Goal: Transaction & Acquisition: Purchase product/service

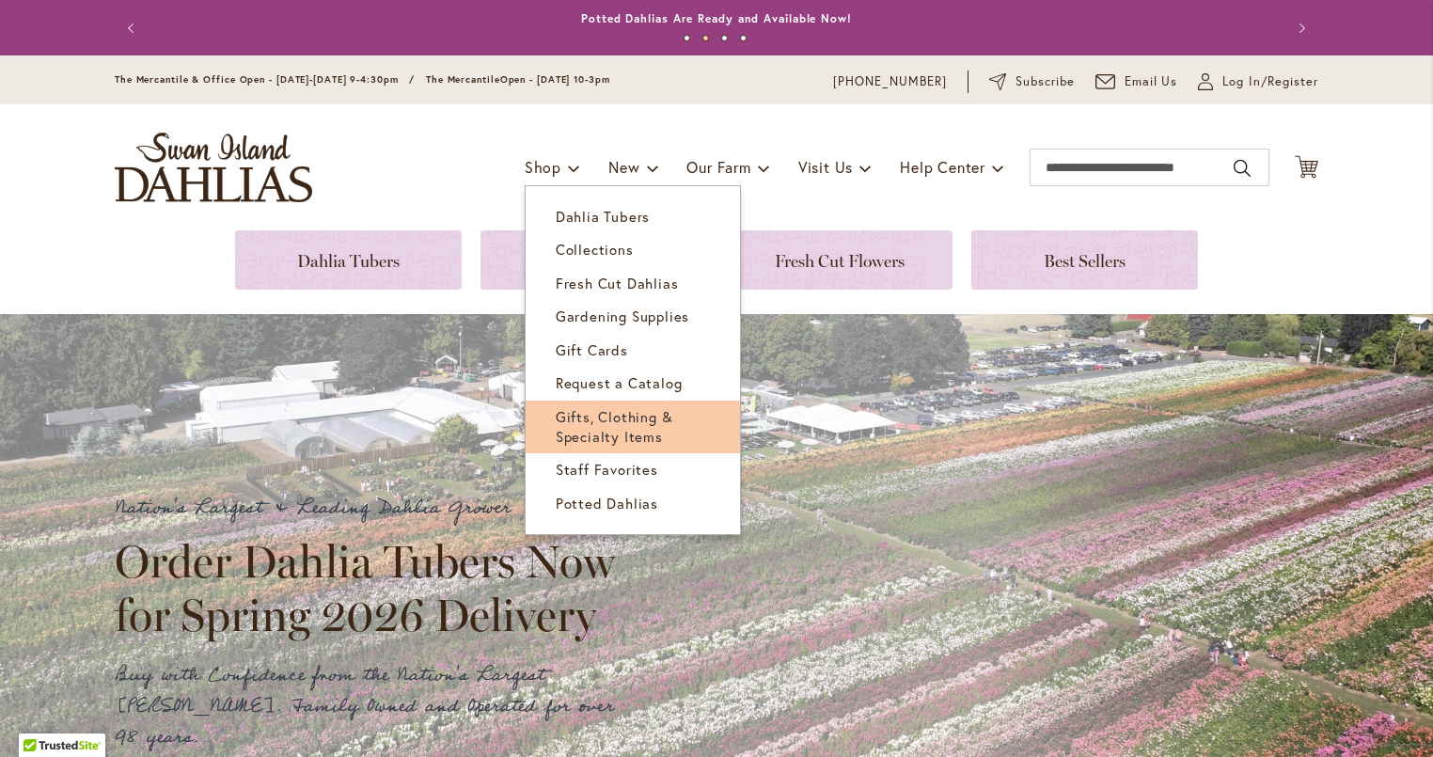
click at [661, 425] on link "Gifts, Clothing & Specialty Items" at bounding box center [633, 428] width 214 height 54
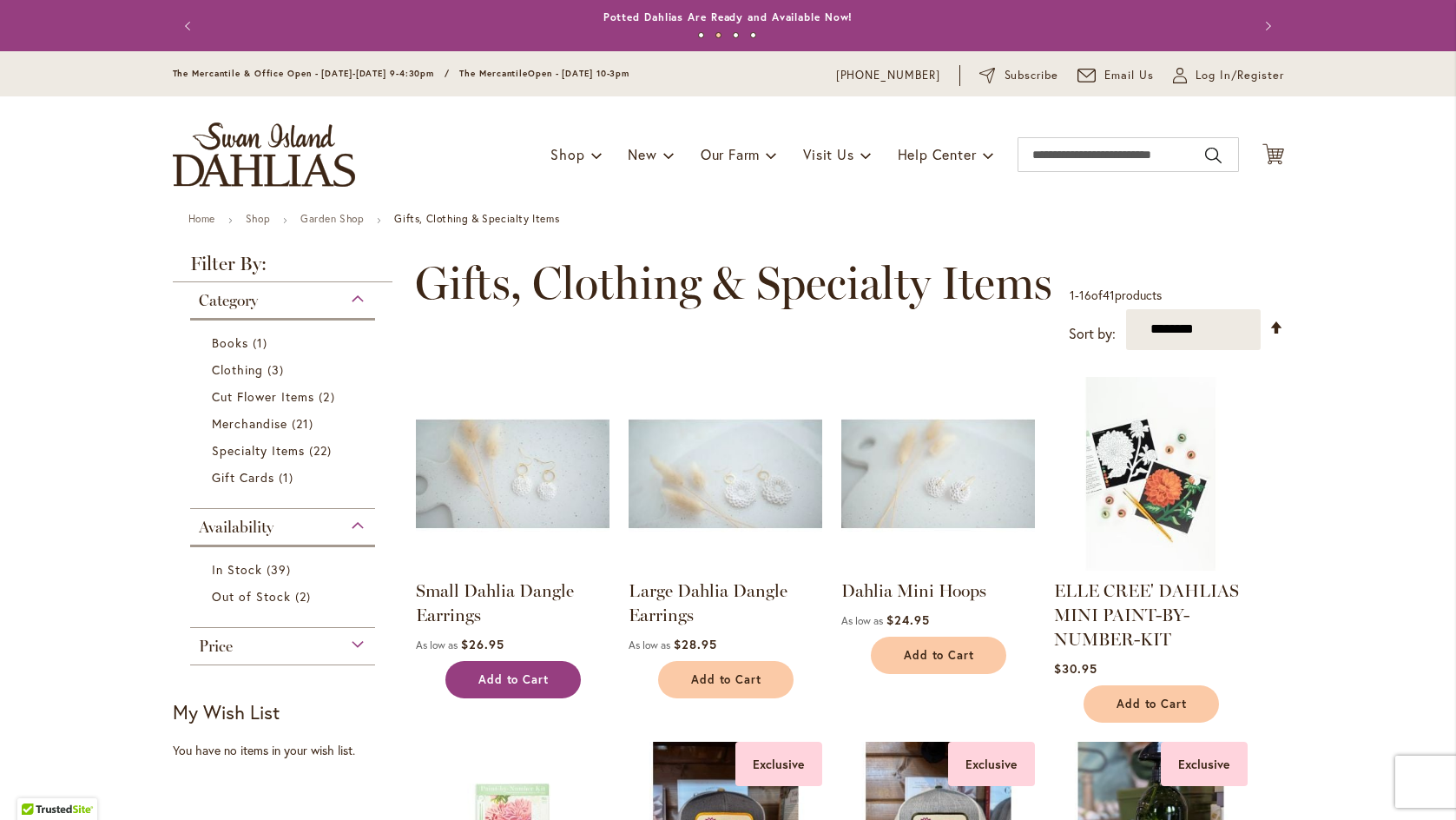
scroll to position [136, 0]
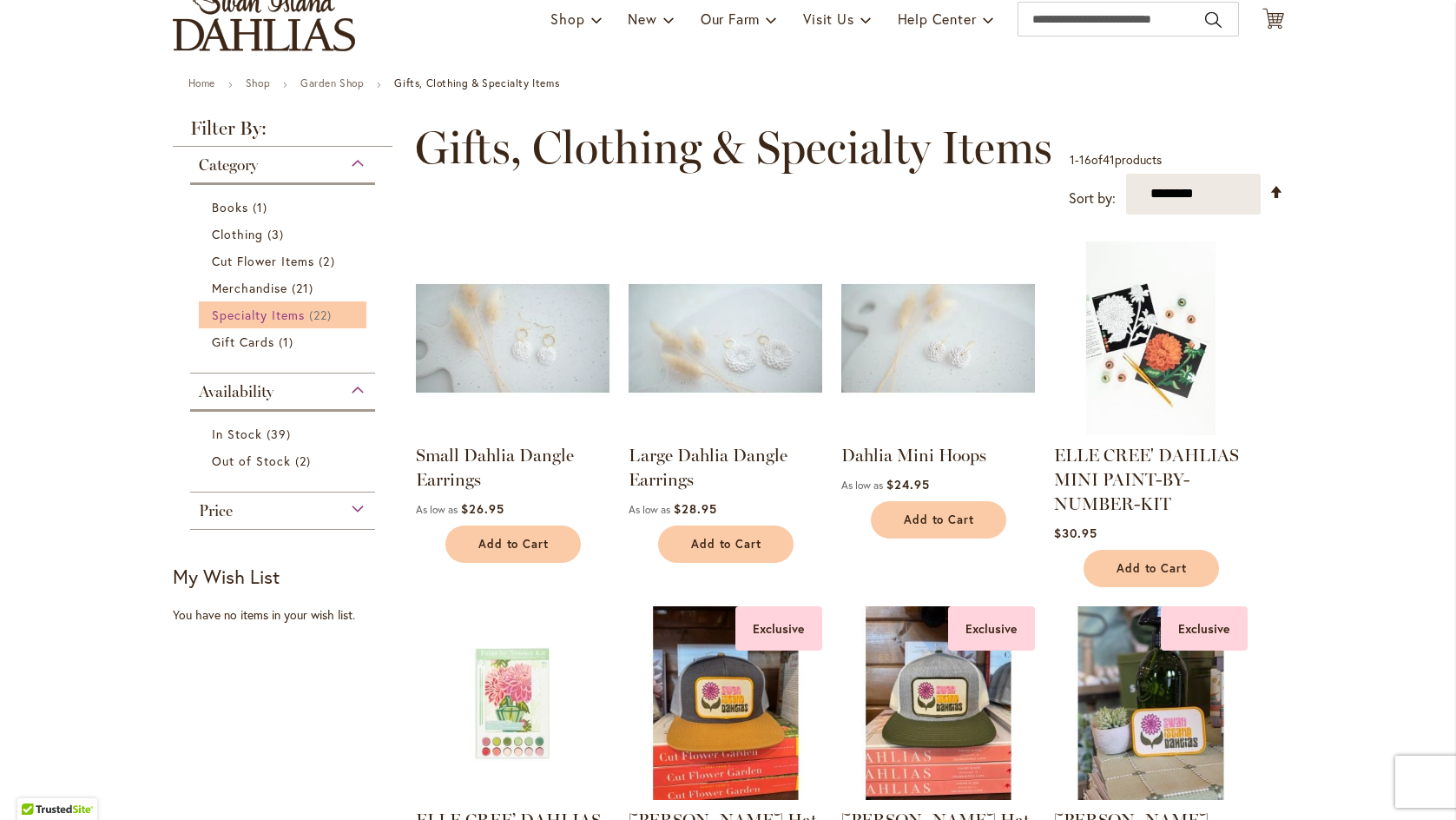
click at [311, 307] on span "22 items" at bounding box center [322, 315] width 27 height 18
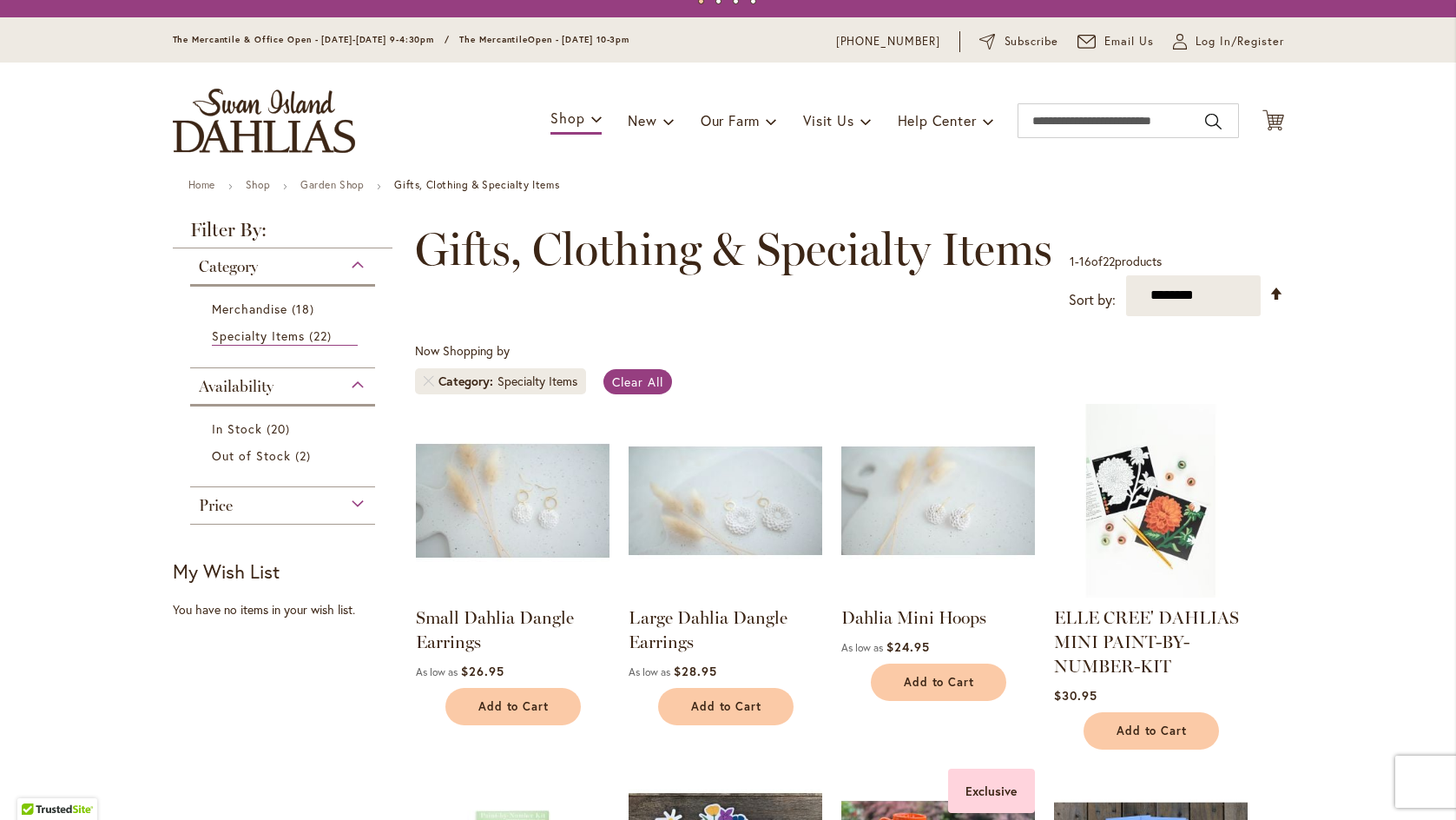
scroll to position [45, 0]
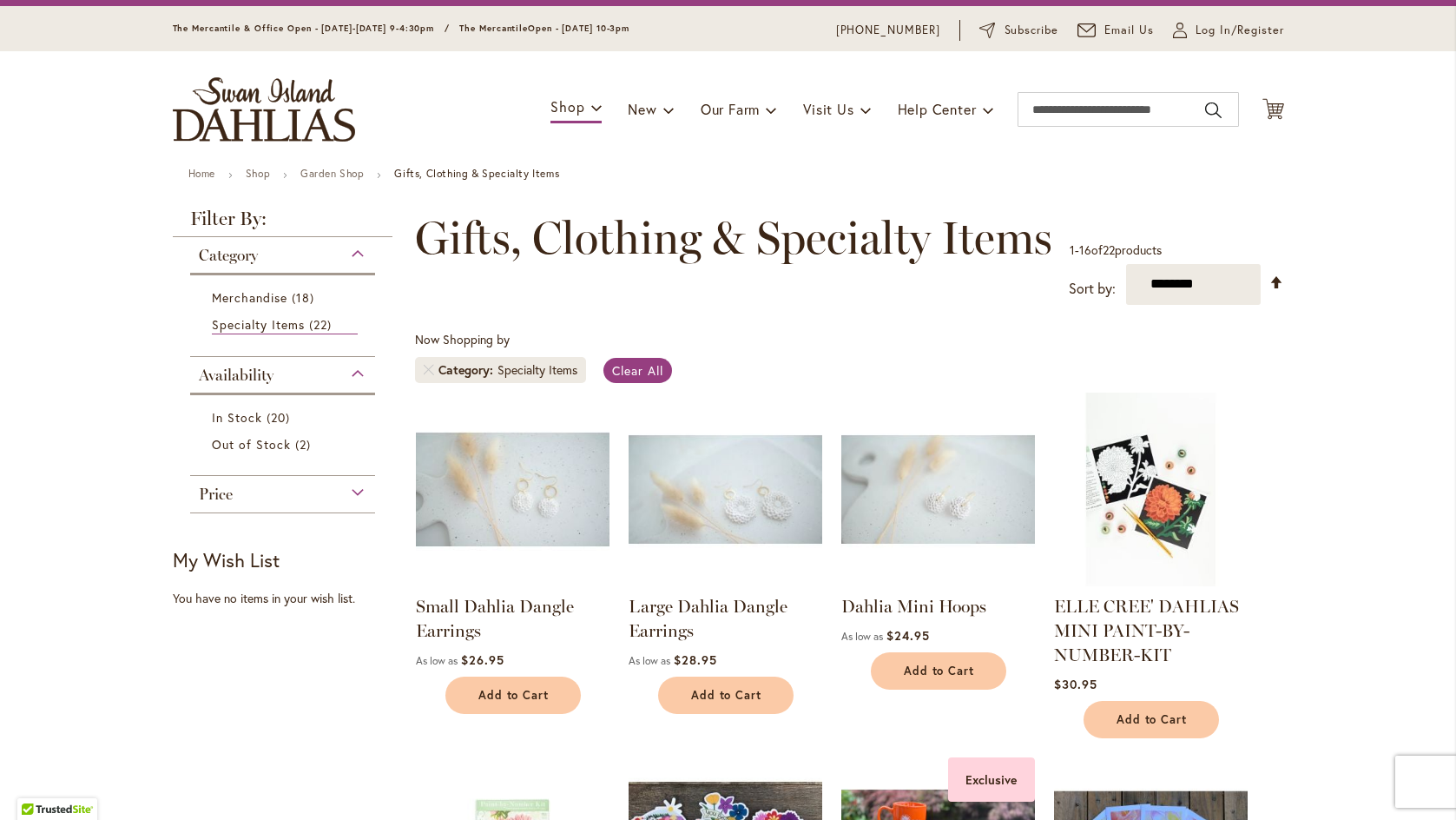
click at [513, 488] on img at bounding box center [512, 488] width 203 height 203
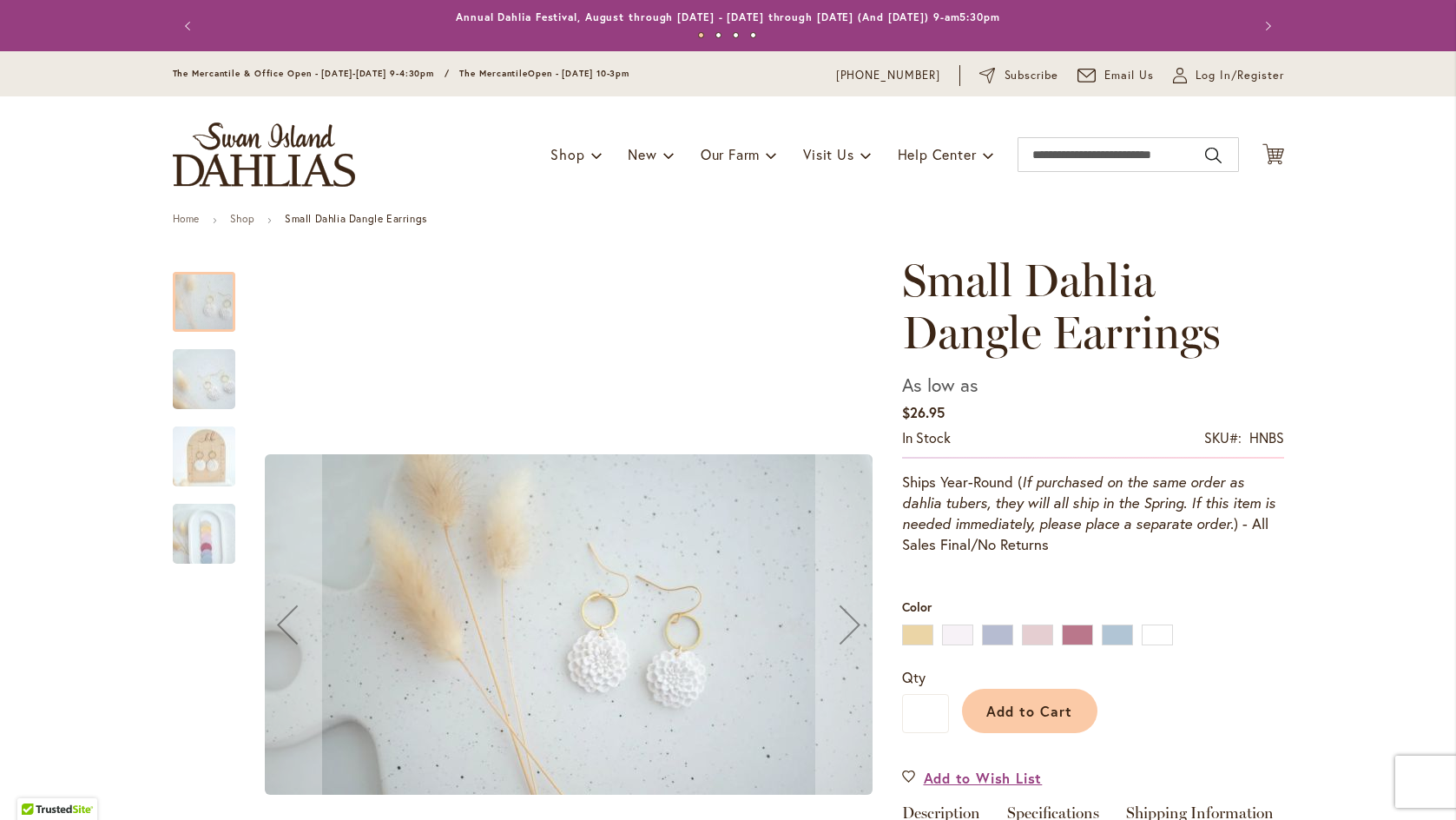
click at [205, 379] on img "Small Dahlia Dangle Earrings" at bounding box center [203, 379] width 125 height 70
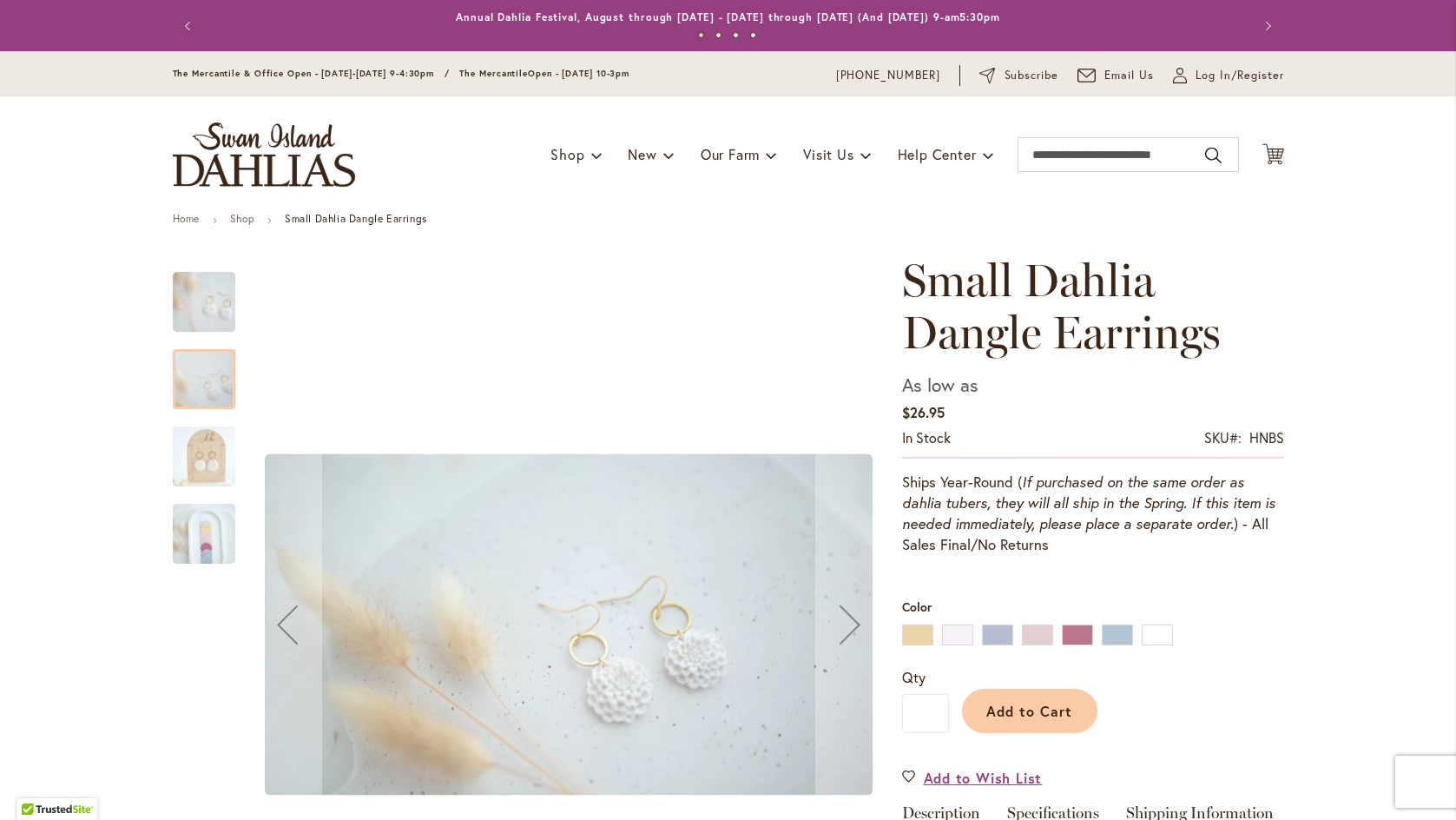
click at [211, 548] on img "Small Dahlia Dangle Earrings" at bounding box center [203, 534] width 125 height 70
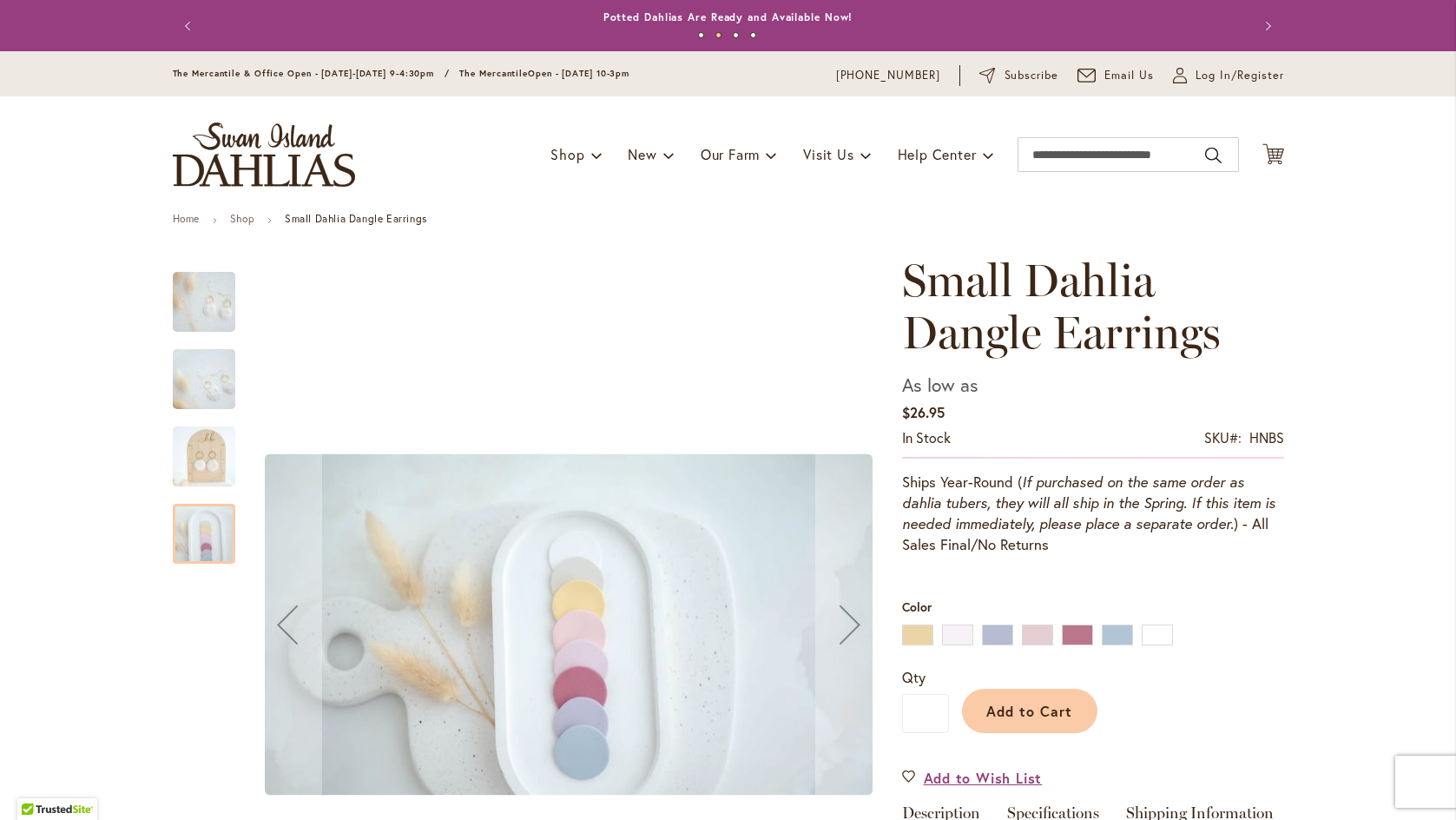
drag, startPoint x: 218, startPoint y: 438, endPoint x: 211, endPoint y: 404, distance: 34.7
click at [218, 437] on img "Small Dahlia Dangle Earrings" at bounding box center [203, 456] width 125 height 70
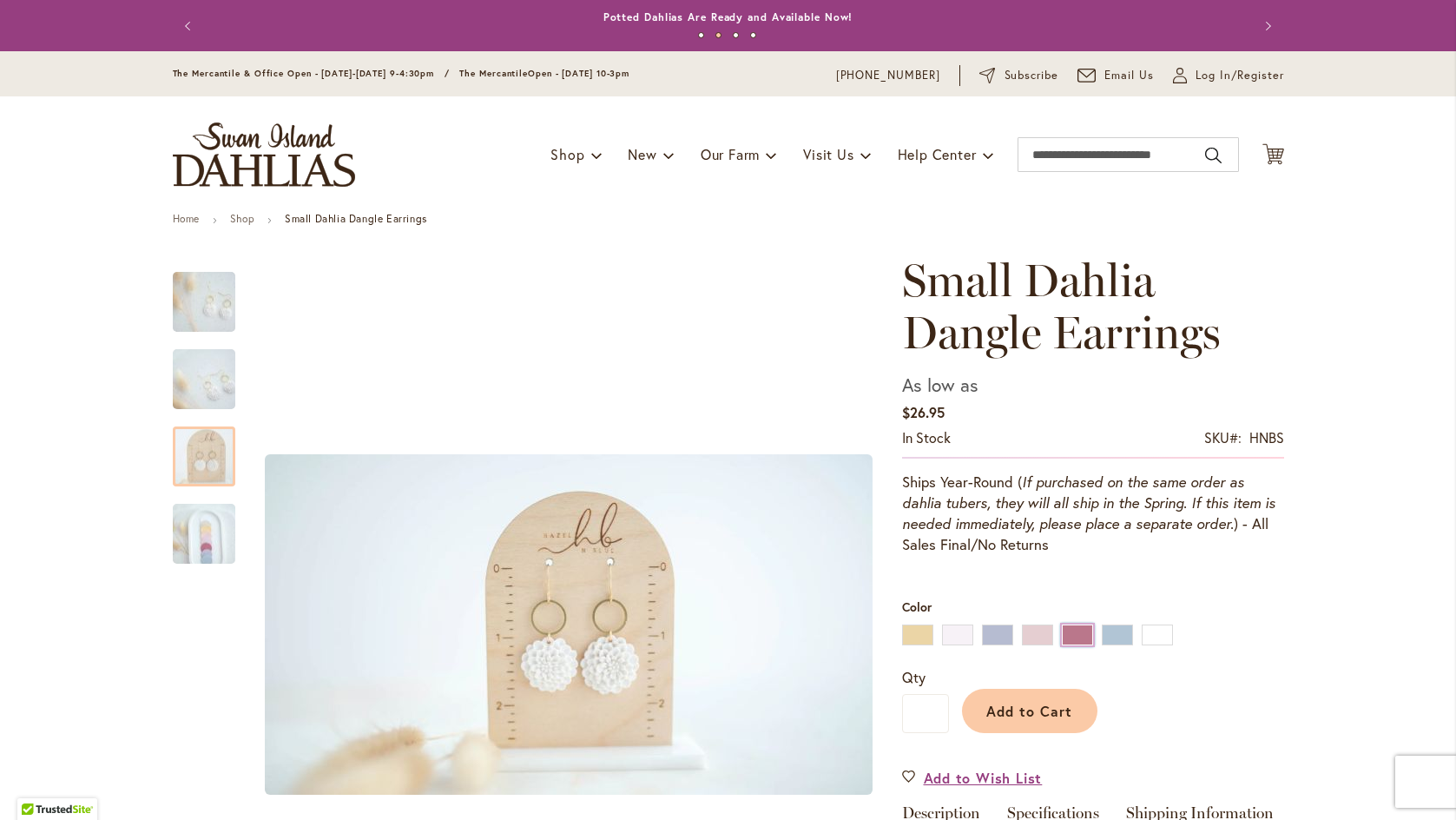
click at [1065, 629] on div "Raspberry" at bounding box center [1077, 634] width 31 height 21
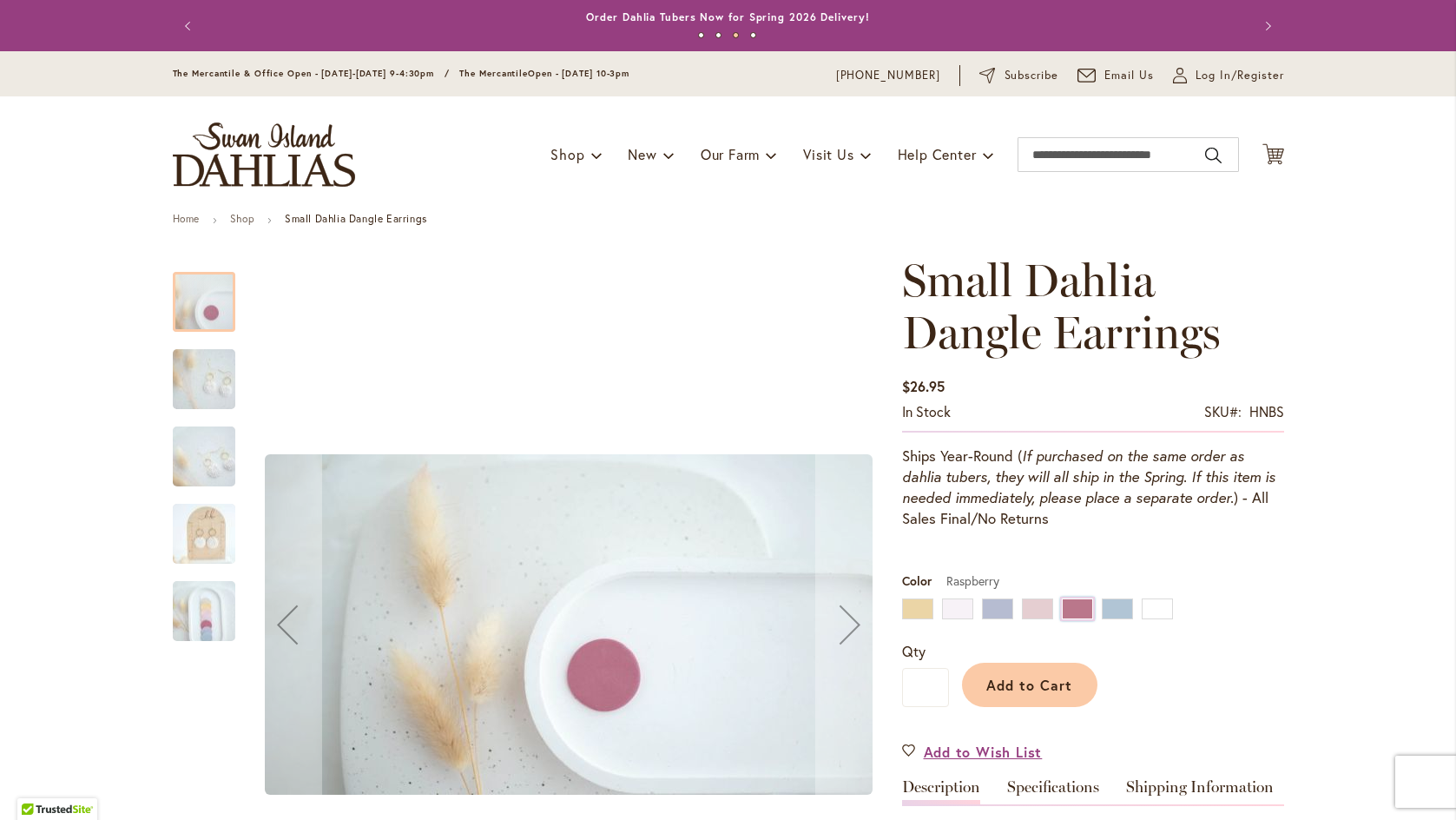
scroll to position [261, 0]
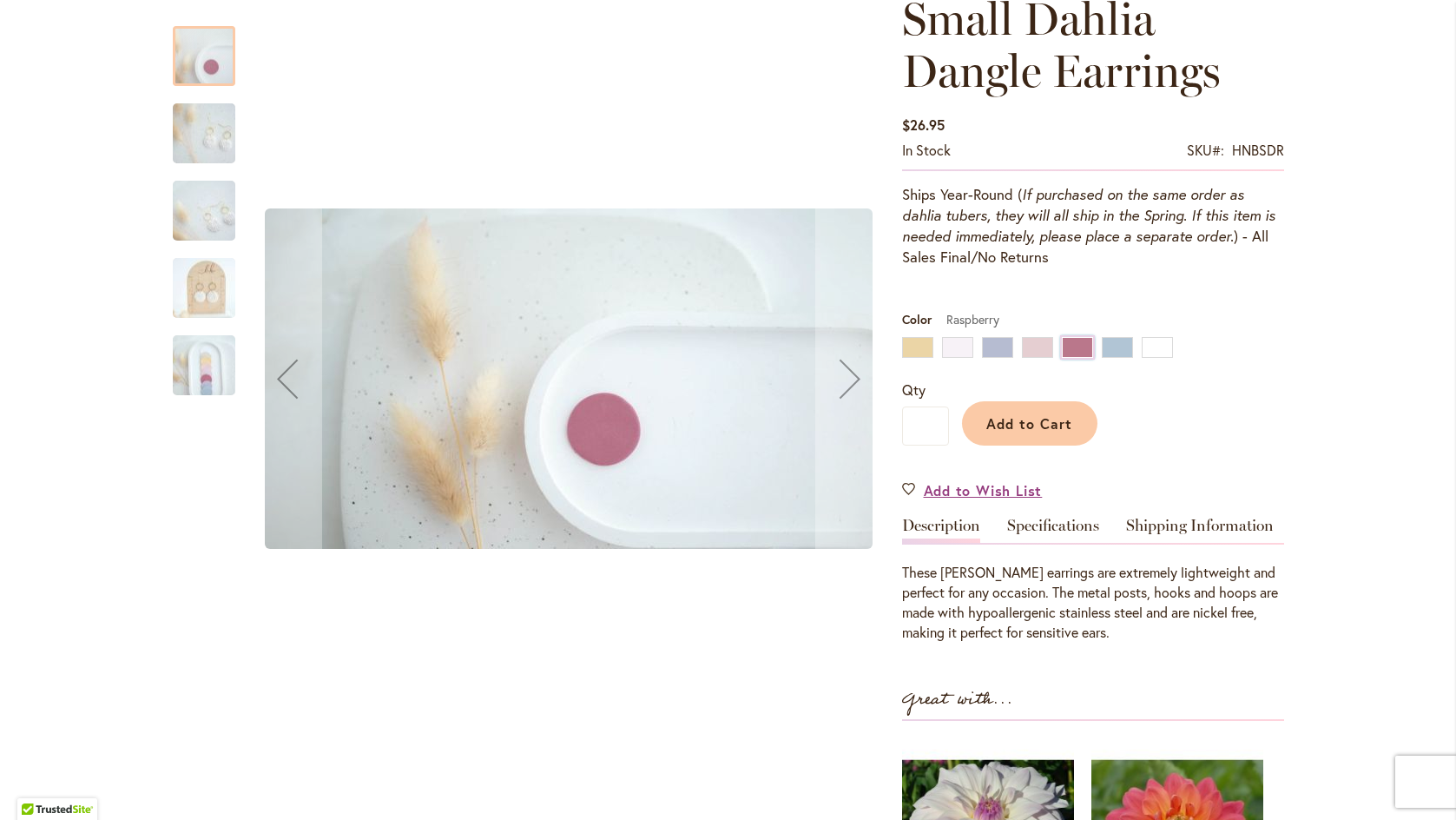
click at [201, 140] on img "Small Dahlia Dangle Earrings" at bounding box center [203, 133] width 125 height 70
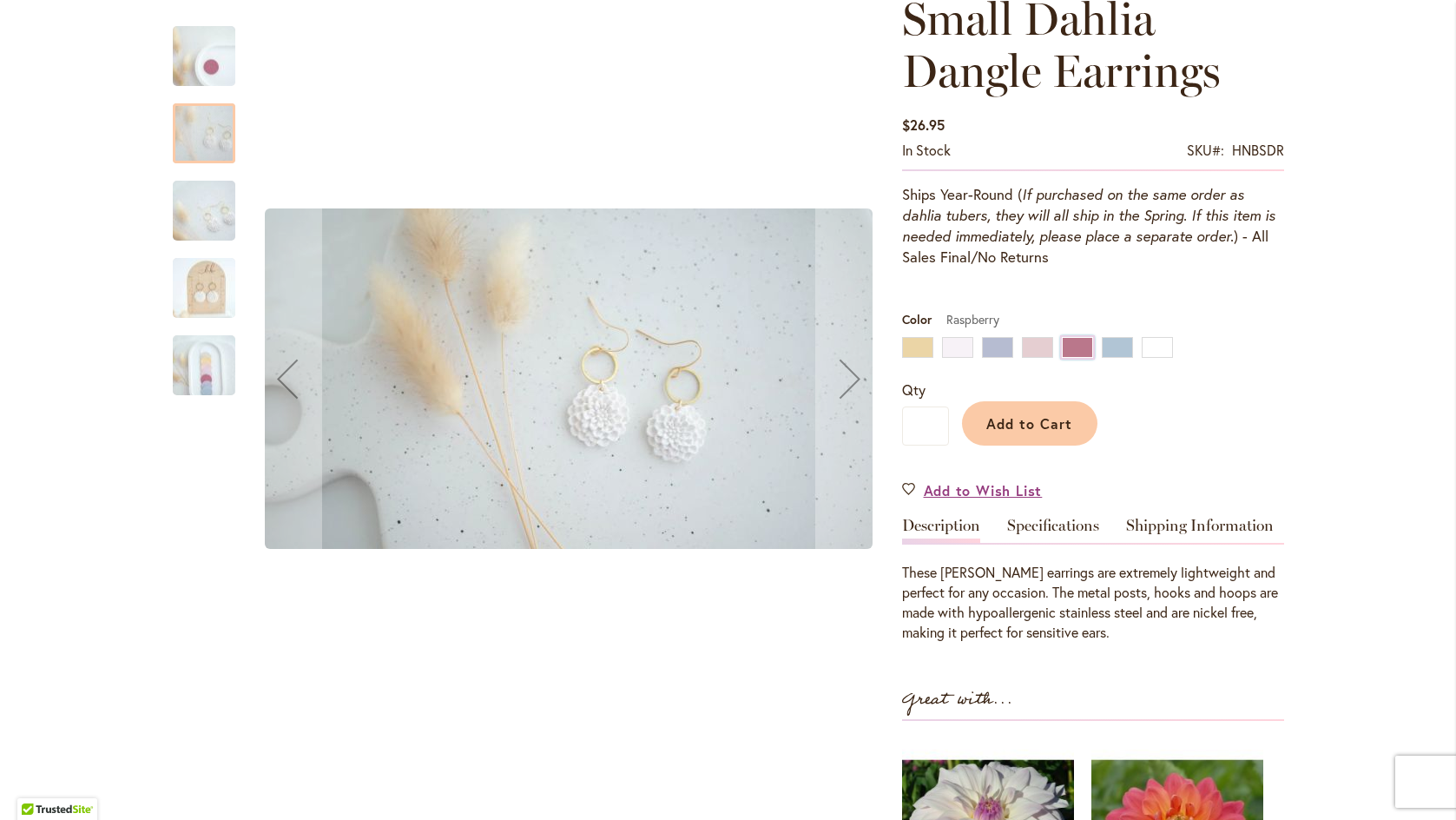
click at [201, 222] on img "Small Dahlia Dangle Earrings" at bounding box center [203, 211] width 125 height 70
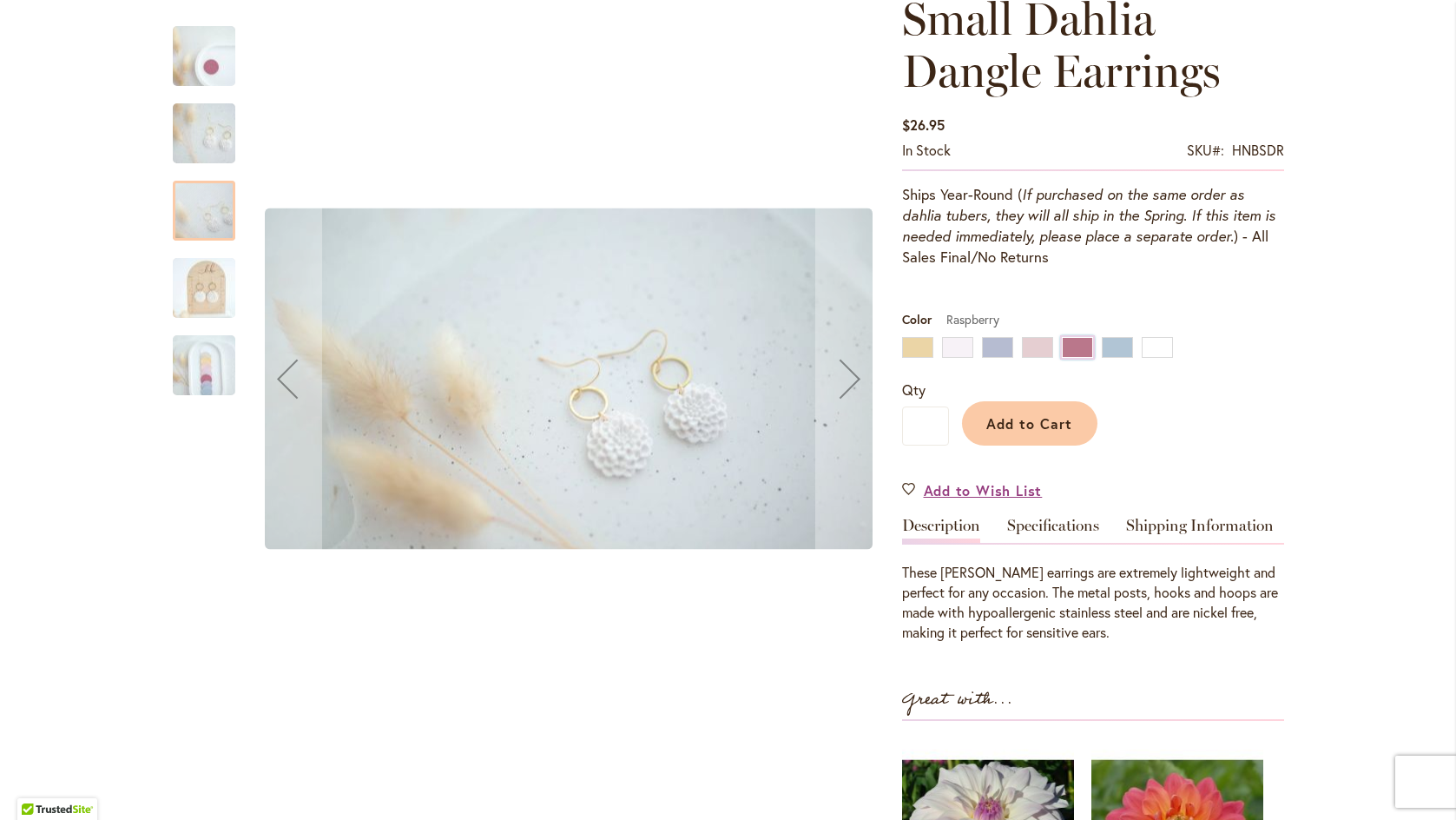
click at [207, 283] on img "Small Dahlia Dangle Earrings" at bounding box center [203, 288] width 125 height 70
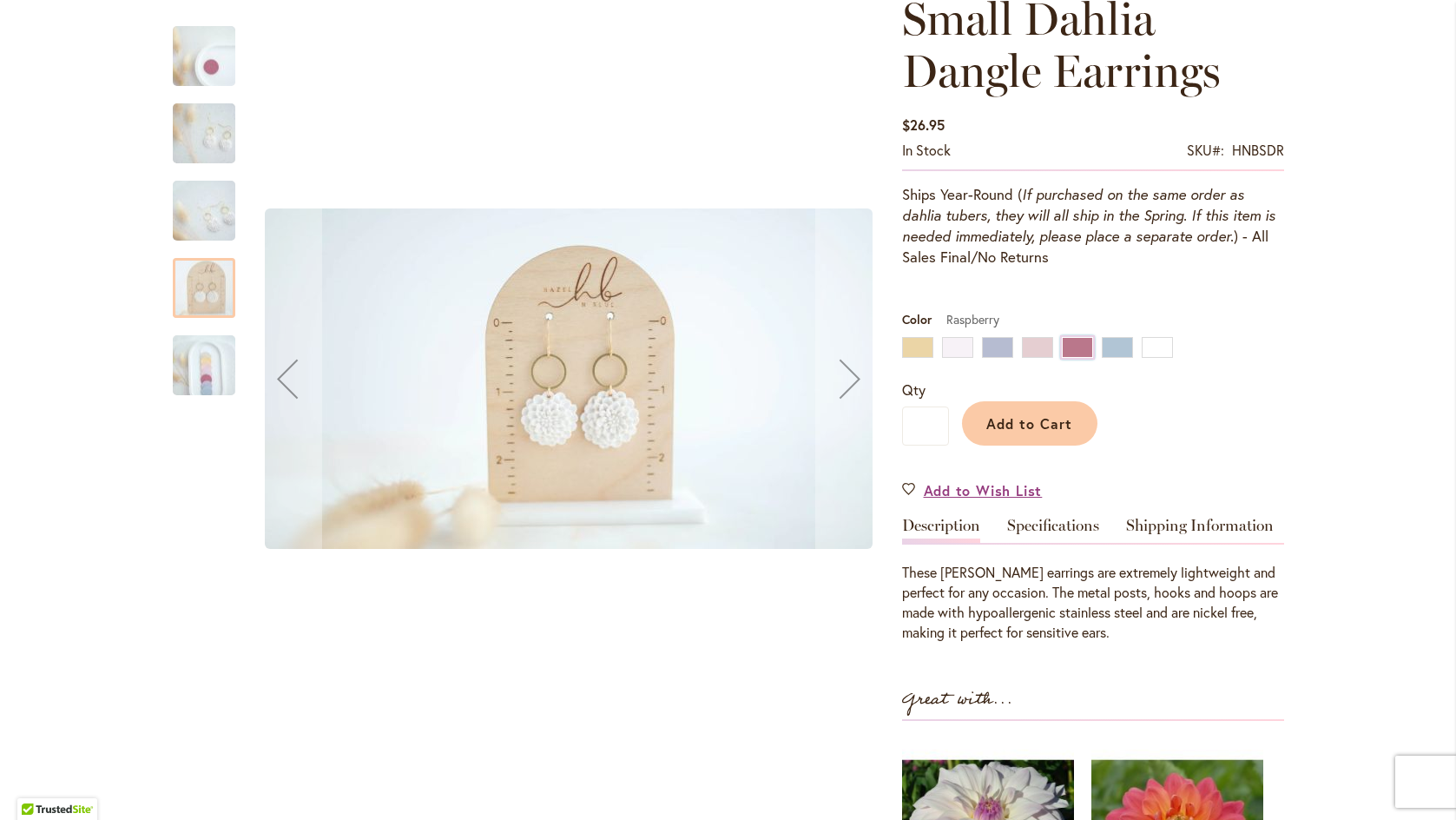
click at [201, 371] on img "Small Dahlia Dangle Earrings" at bounding box center [203, 365] width 125 height 70
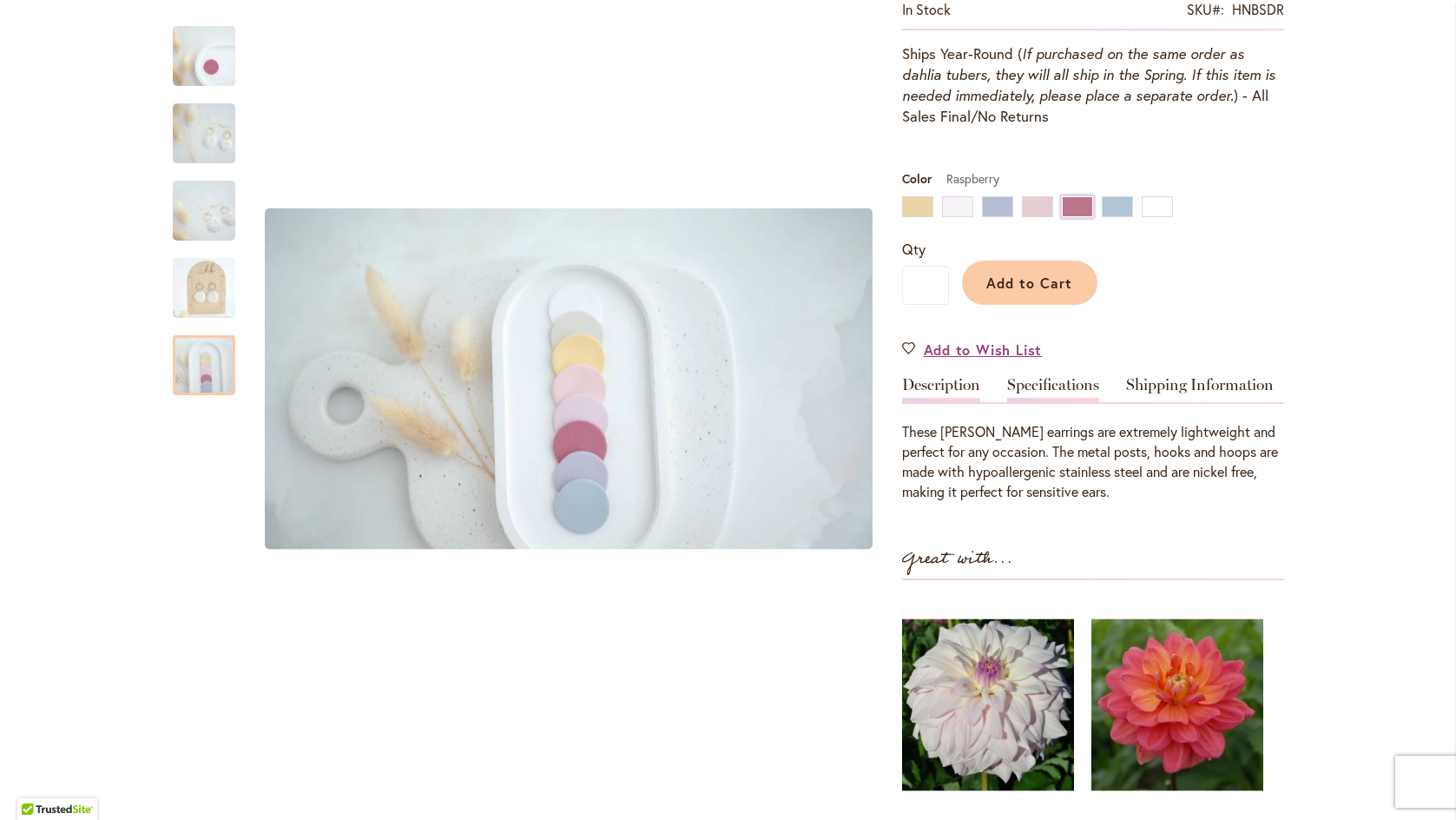
scroll to position [391, 0]
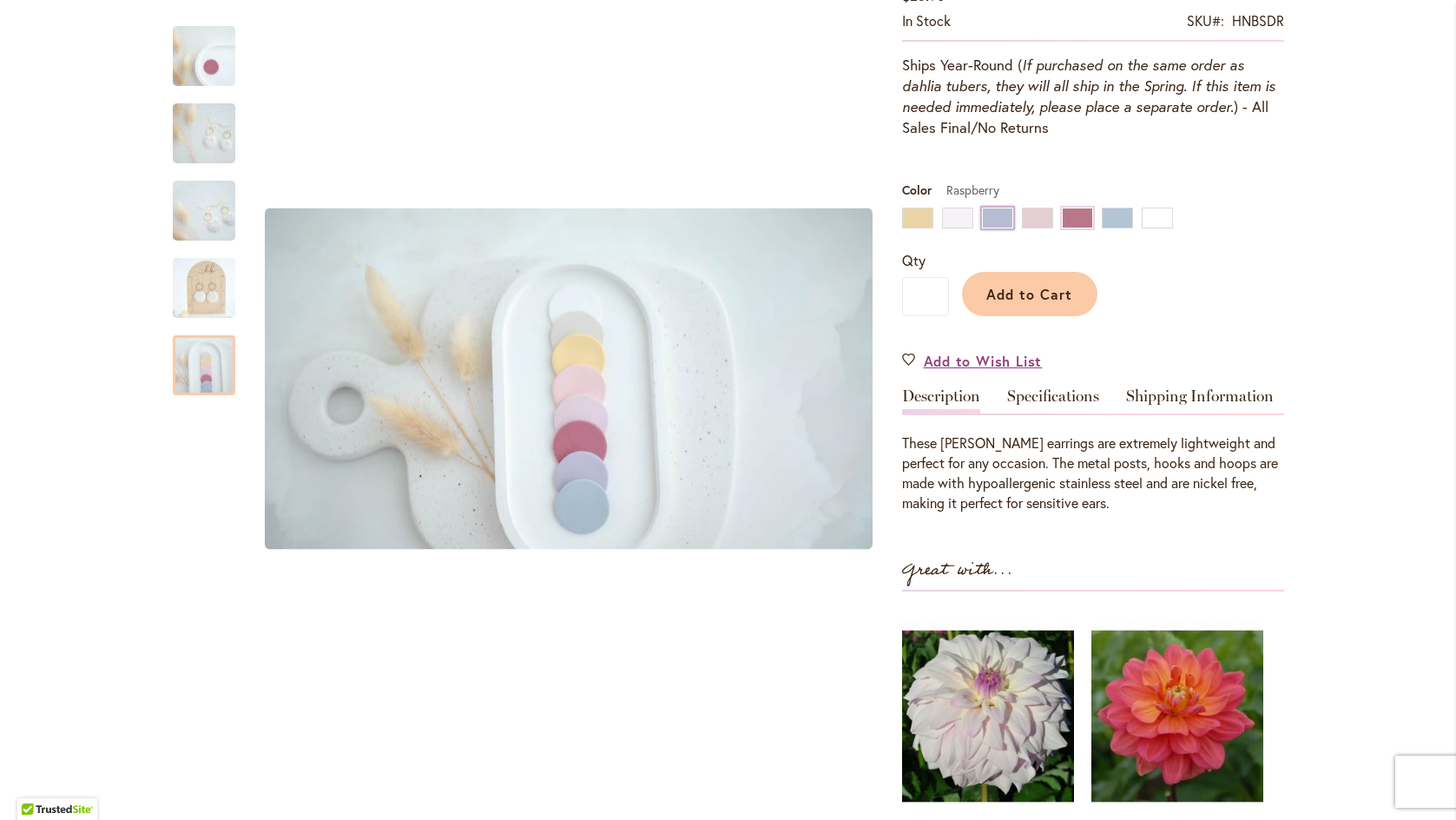
click at [988, 220] on div "Lilac" at bounding box center [998, 218] width 31 height 21
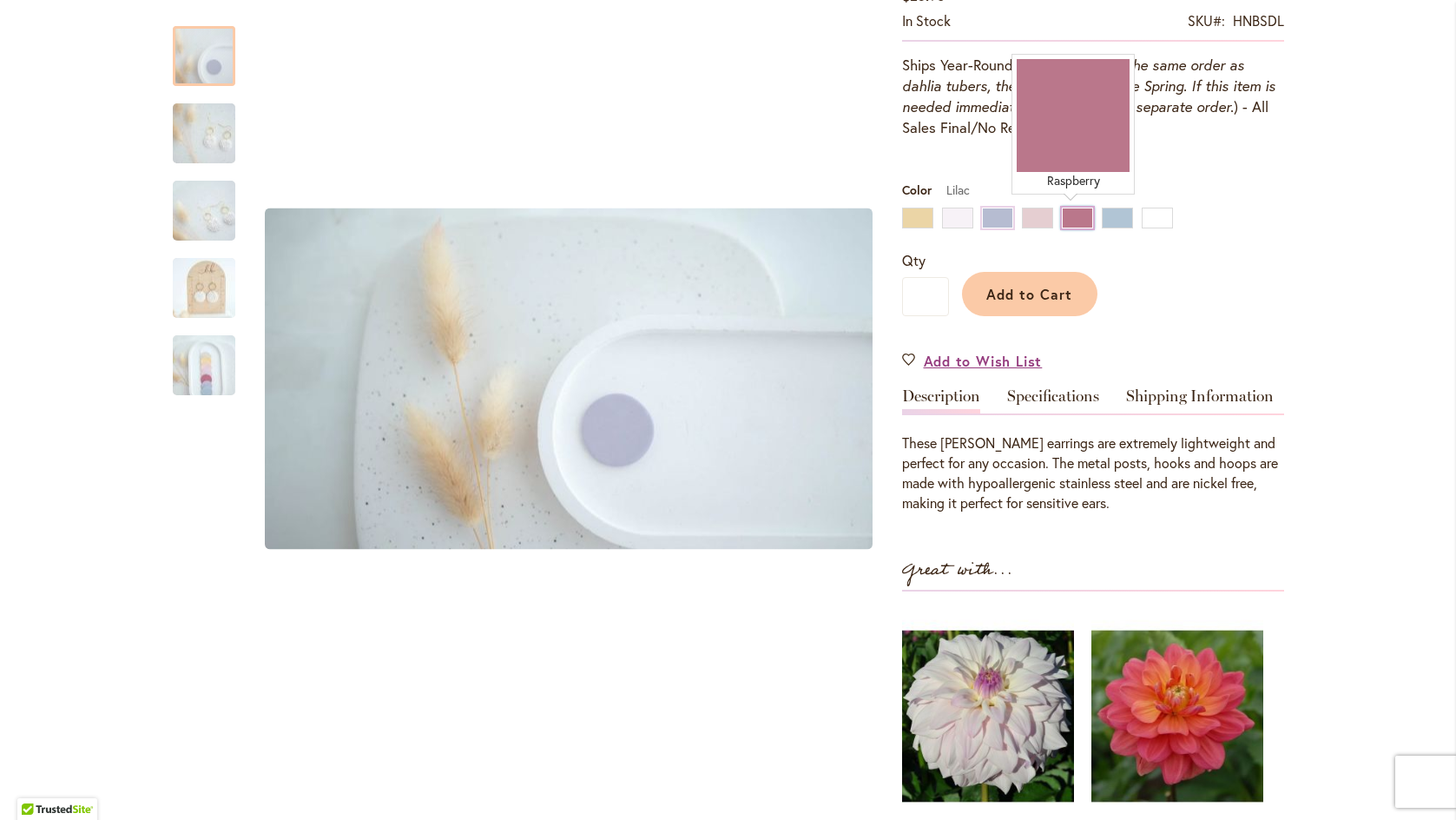
click at [1072, 222] on div "Raspberry" at bounding box center [1077, 218] width 31 height 21
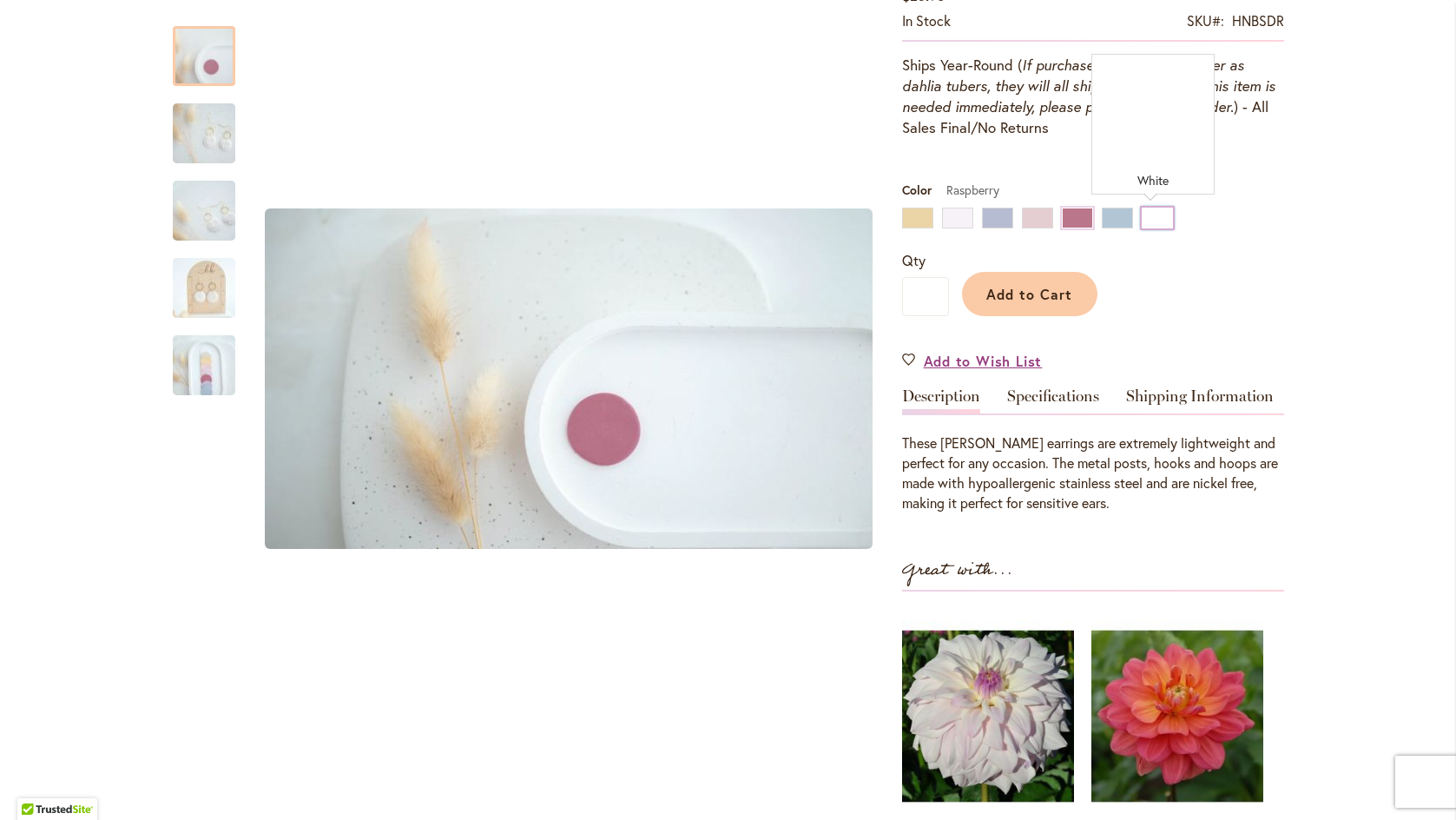
click at [1142, 220] on div "White" at bounding box center [1158, 218] width 31 height 21
type input "****"
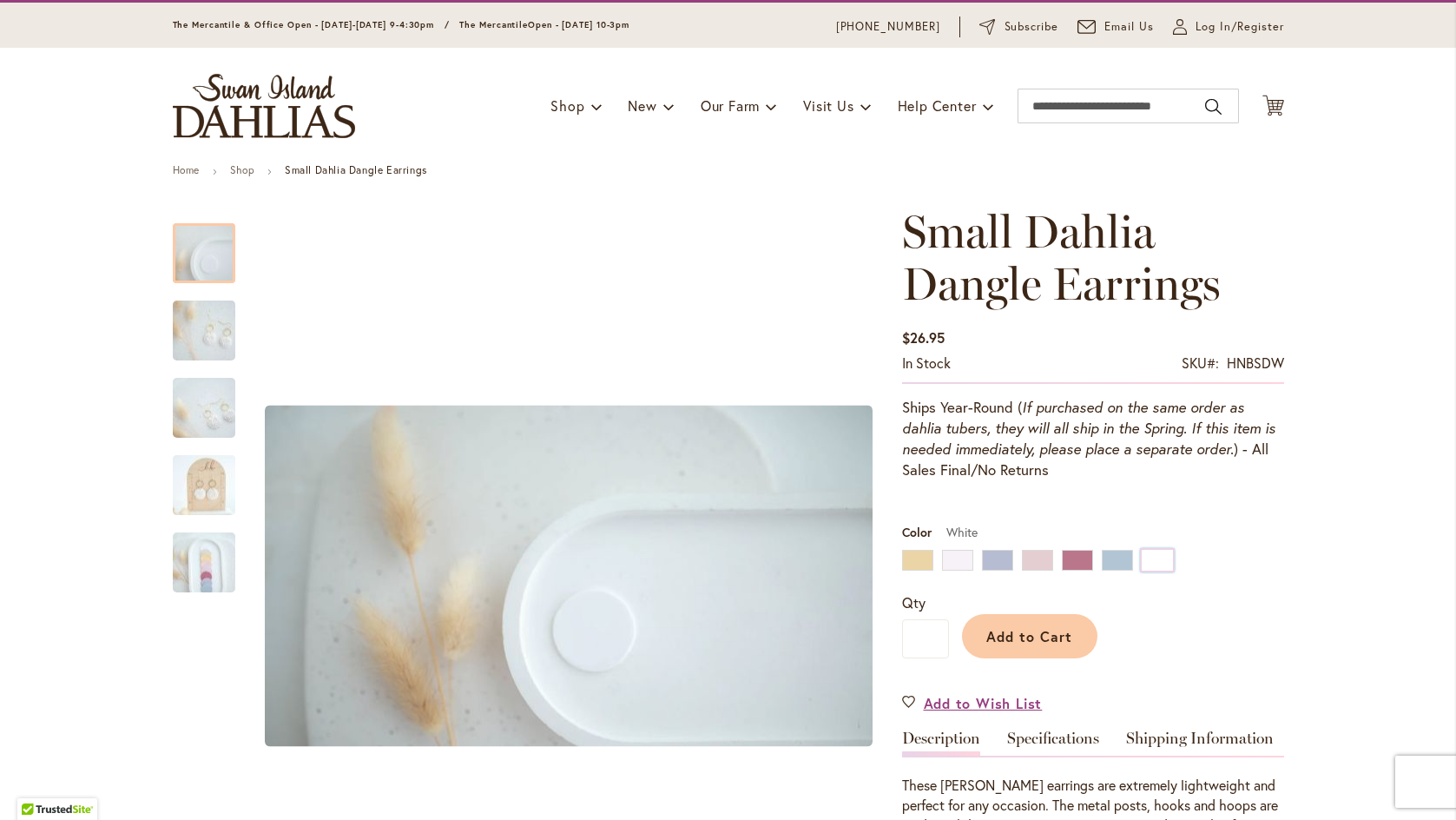
scroll to position [26, 0]
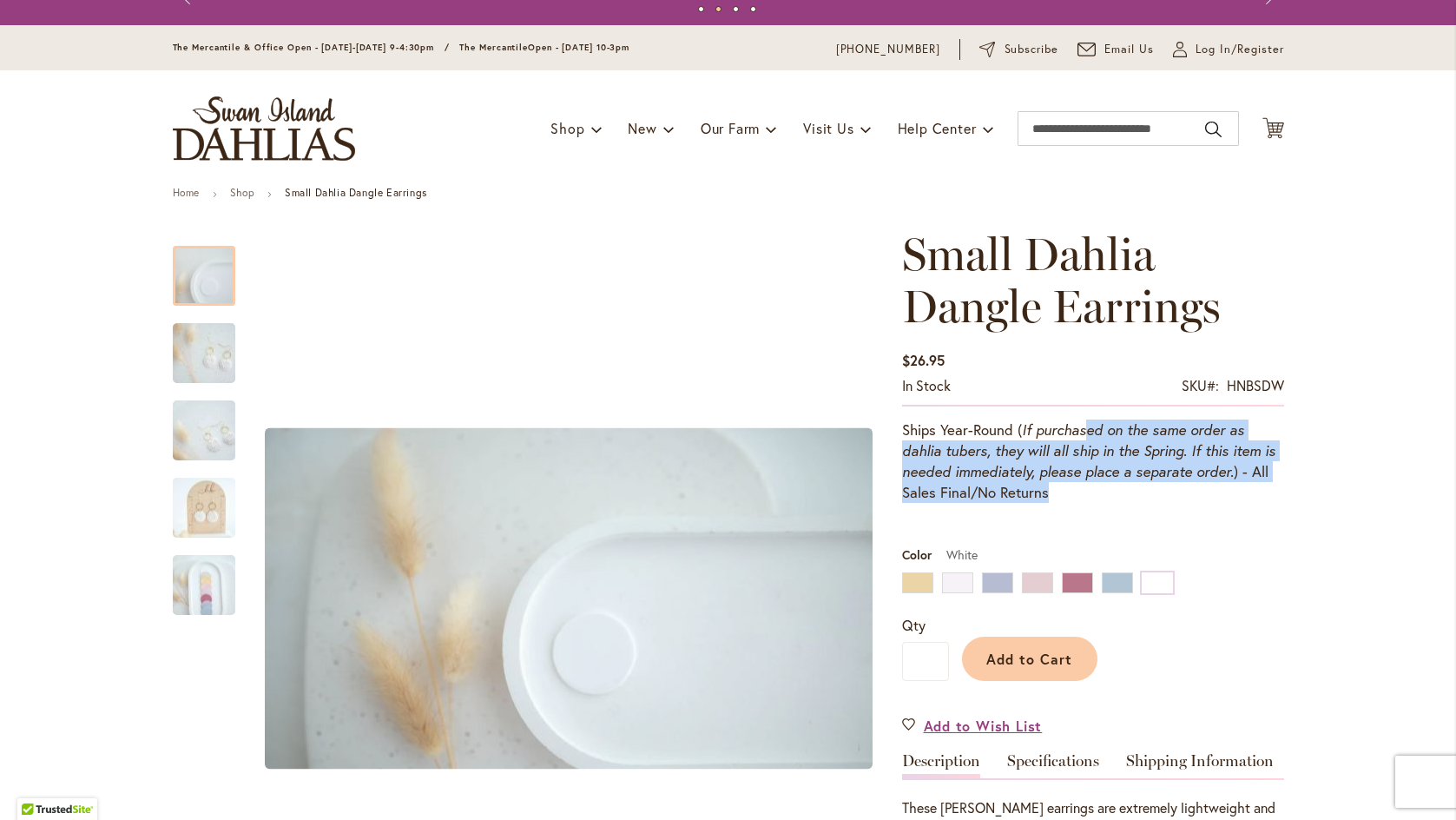
click at [1200, 488] on p "Ships Year-Round ( If purchased on the same order as dahlia tubers, they will a…" at bounding box center [1093, 461] width 382 height 83
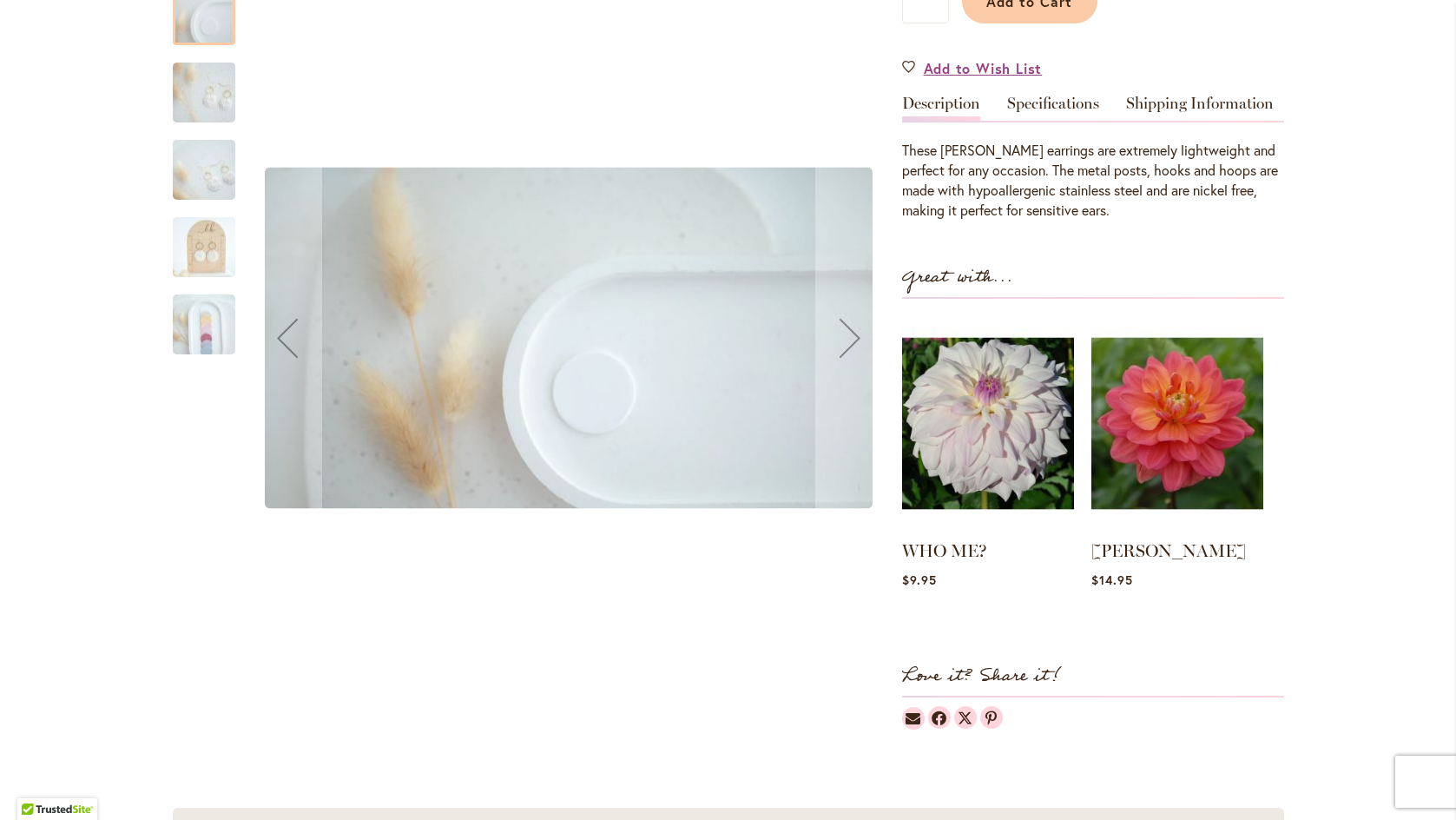
scroll to position [514, 0]
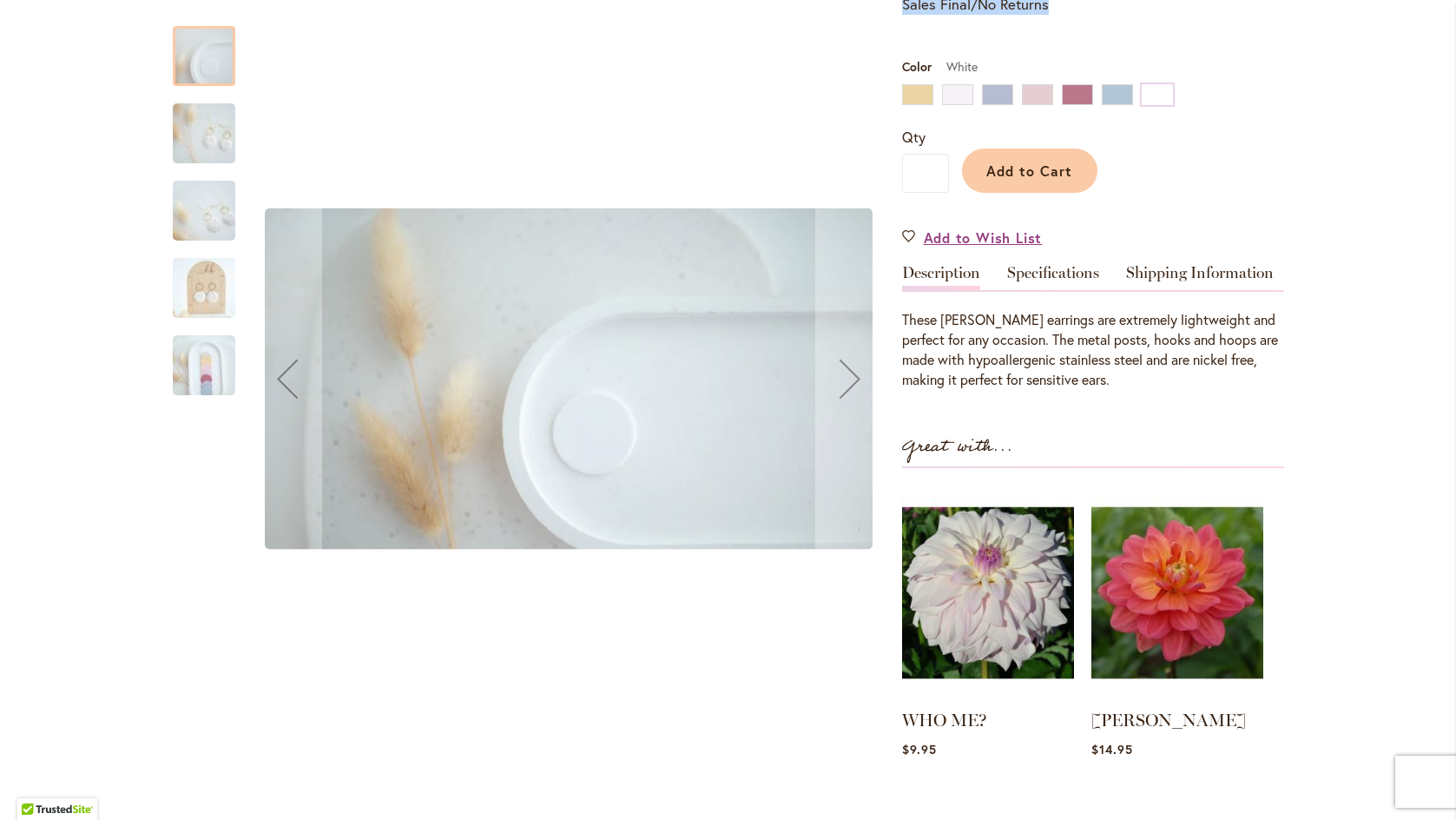
click at [213, 139] on img "Small Dahlia Dangle Earrings" at bounding box center [203, 133] width 125 height 70
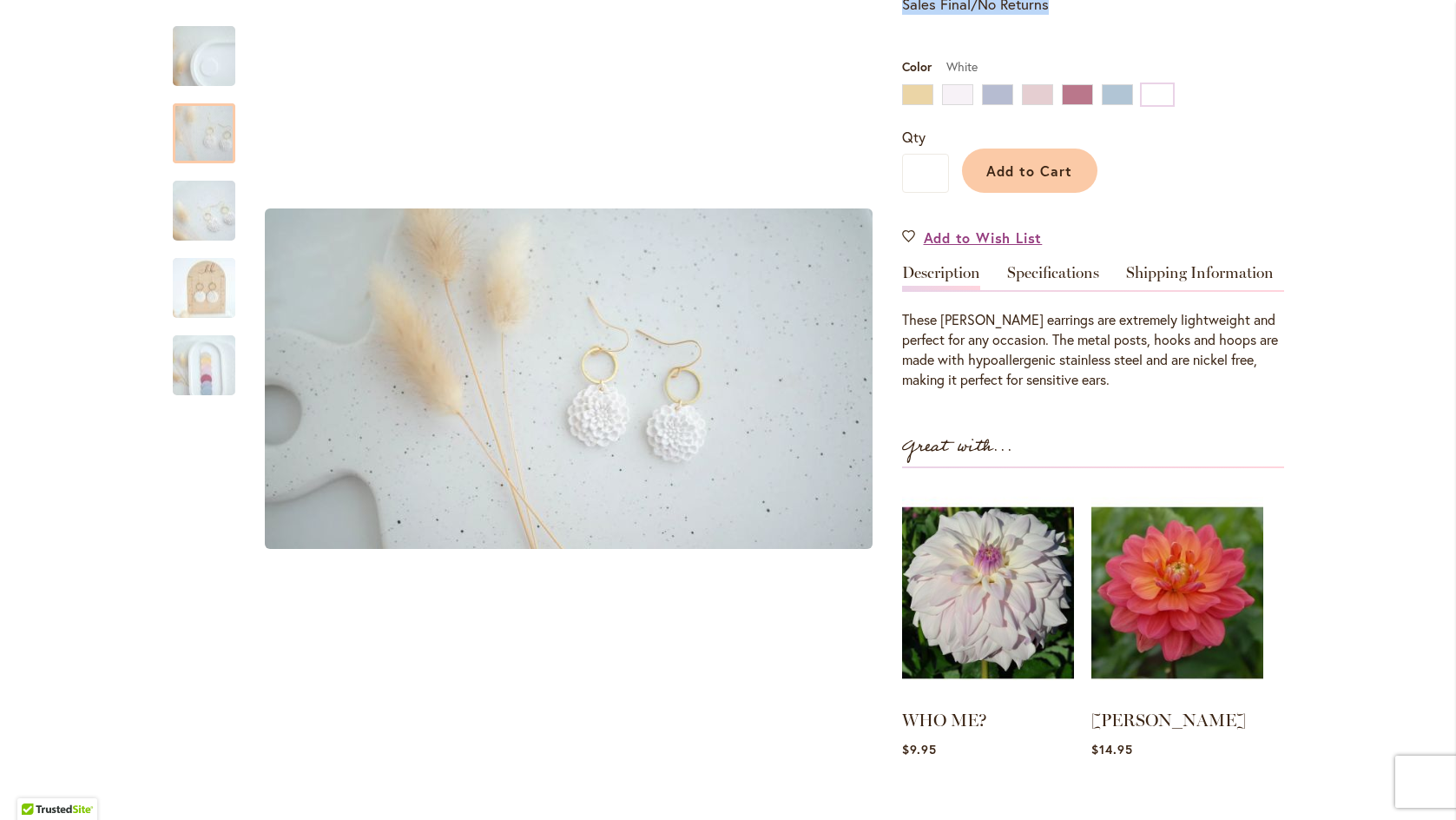
scroll to position [0, 0]
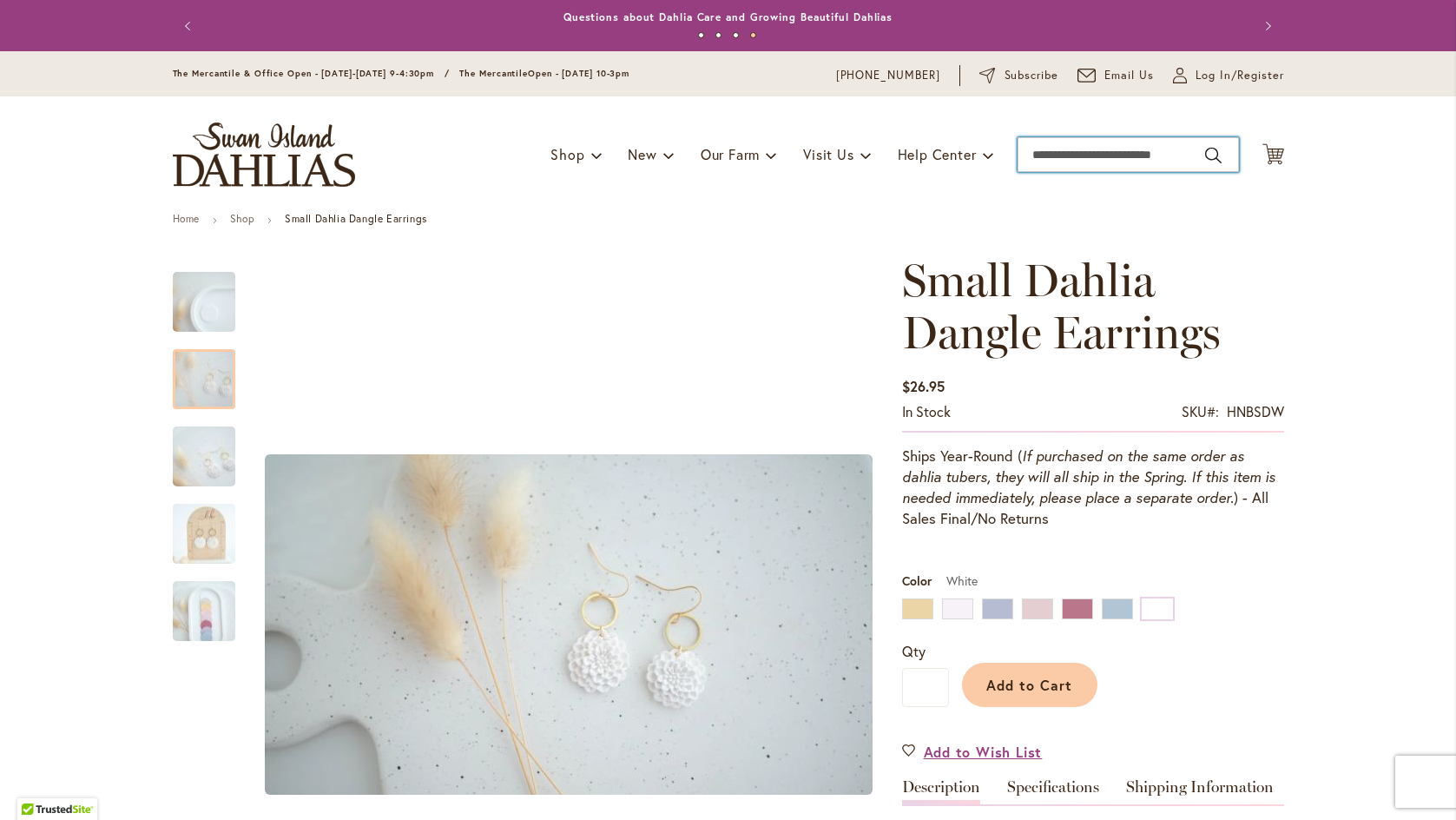
click at [1056, 169] on input "Search" at bounding box center [1128, 155] width 222 height 35
type input "*******"
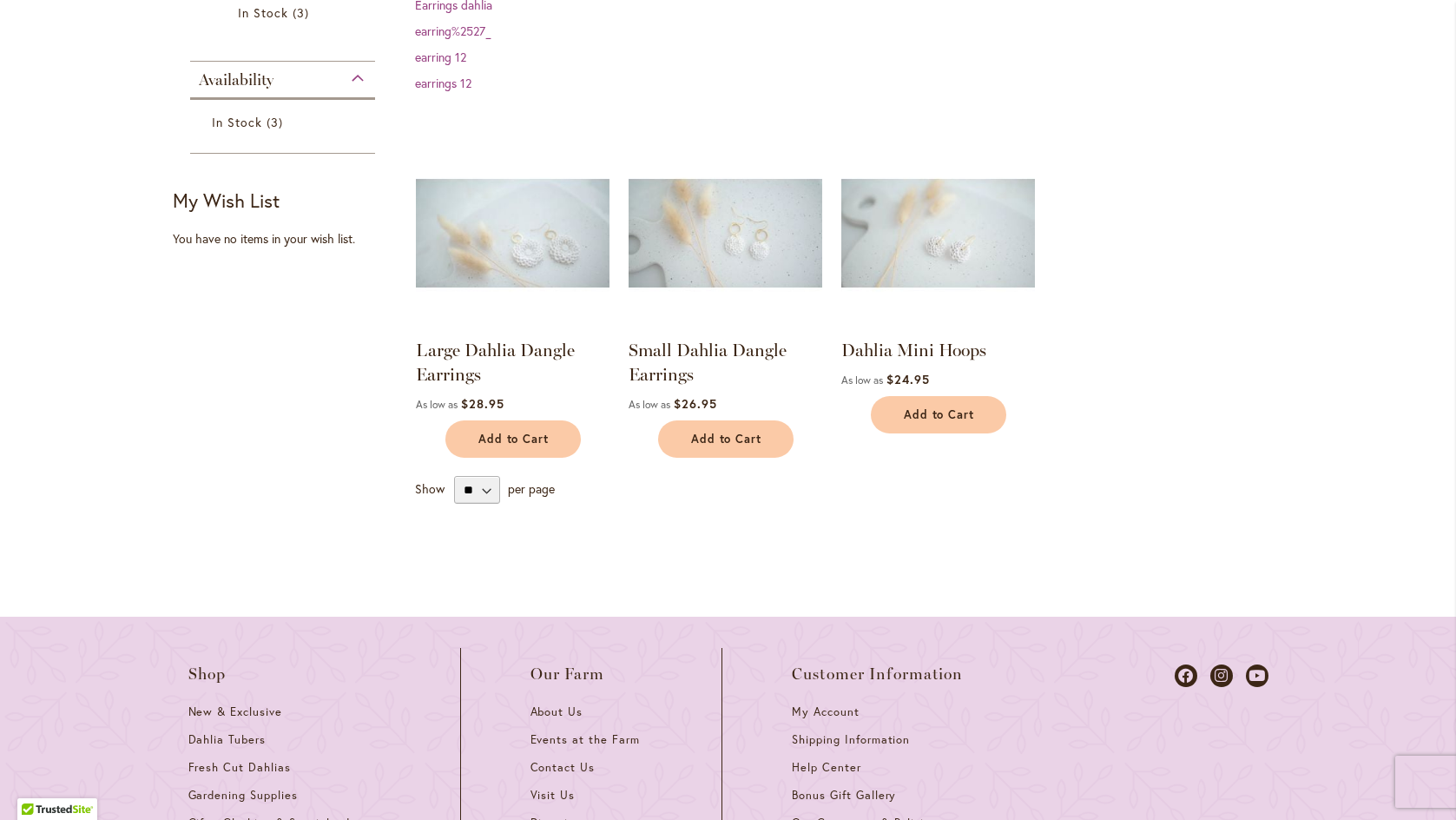
scroll to position [441, 0]
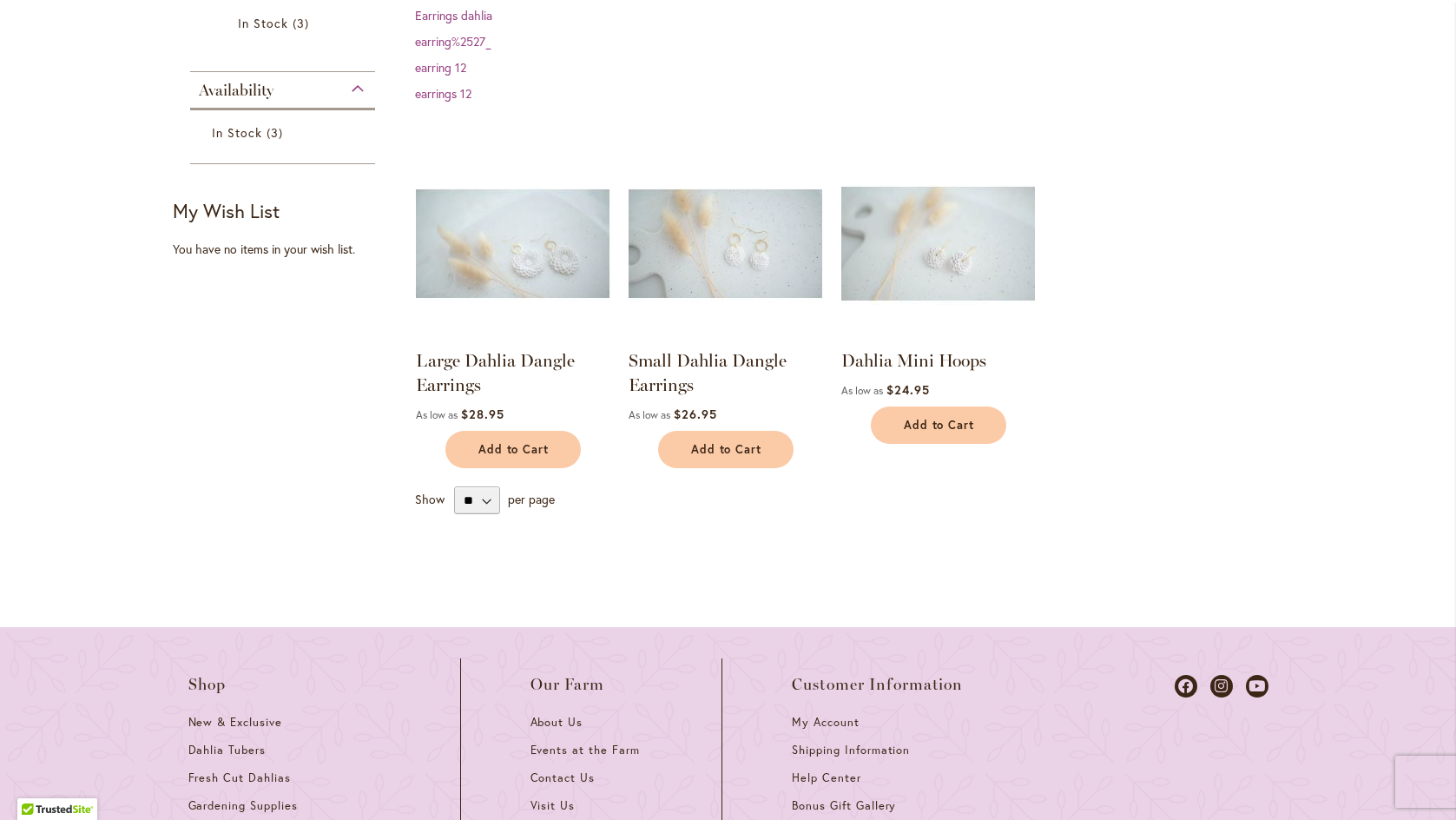
click at [987, 256] on img at bounding box center [938, 243] width 203 height 203
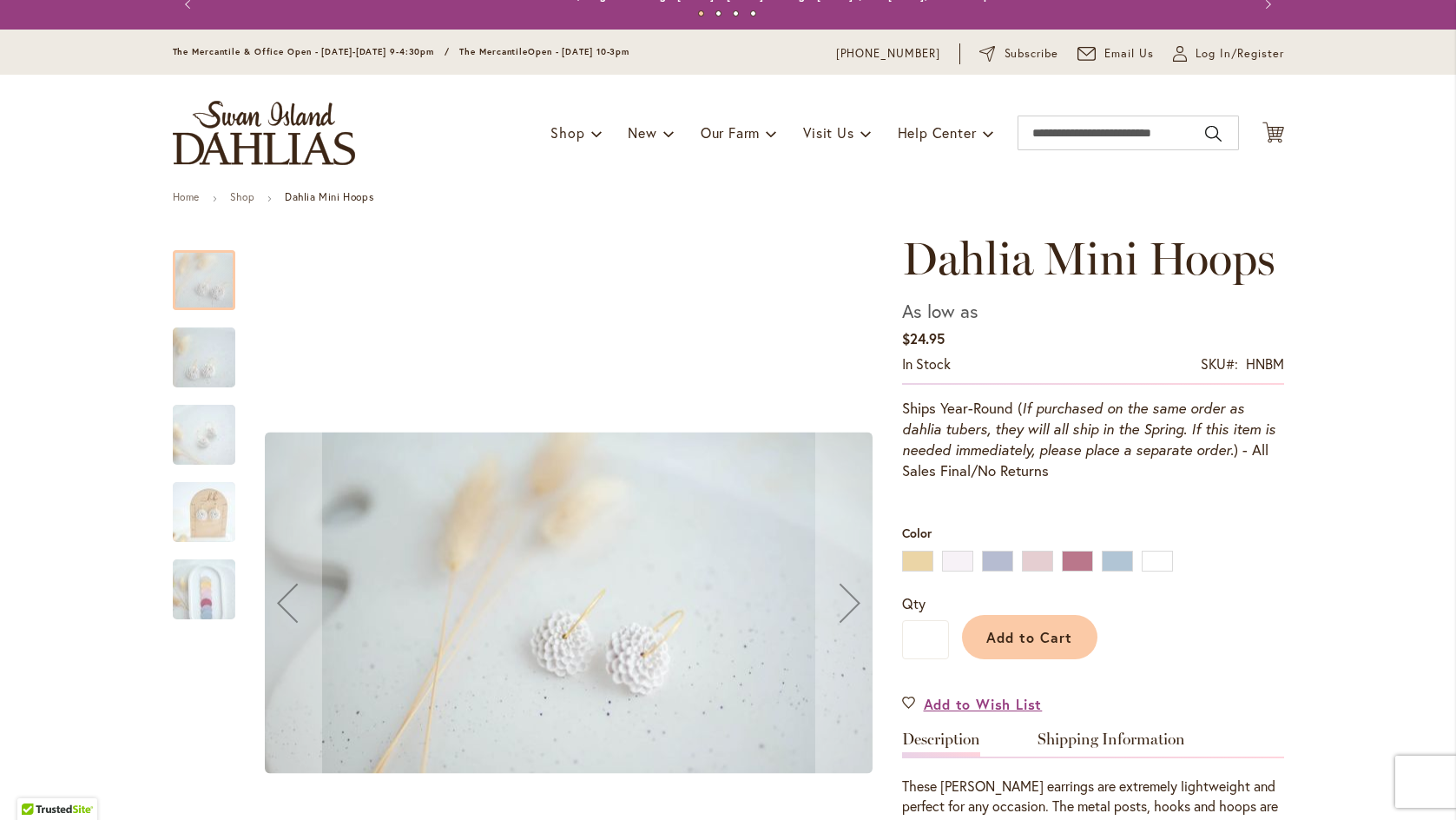
scroll to position [71, 0]
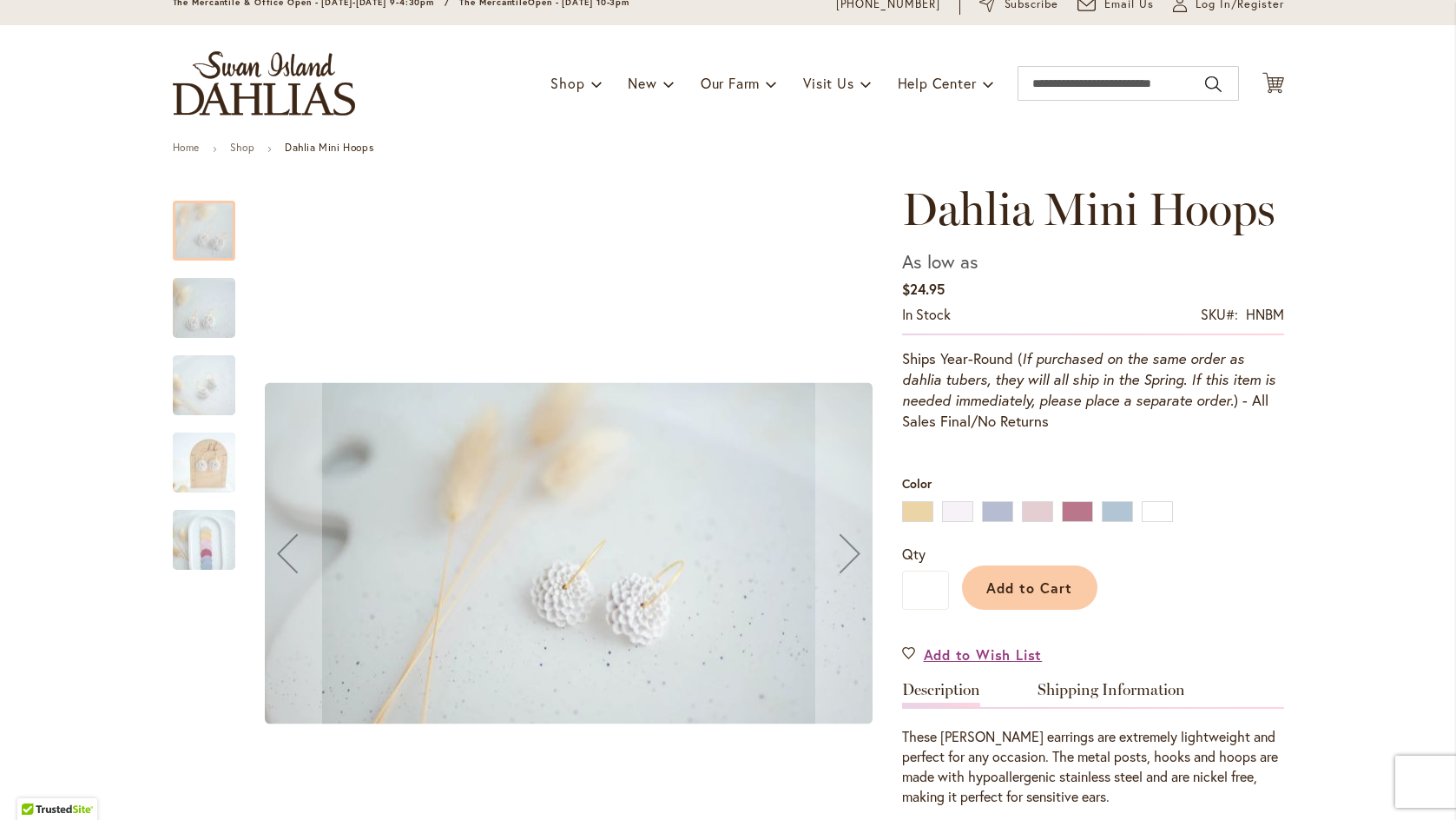
click at [203, 343] on div "Dahlia Mini Hoops" at bounding box center [212, 377] width 80 height 78
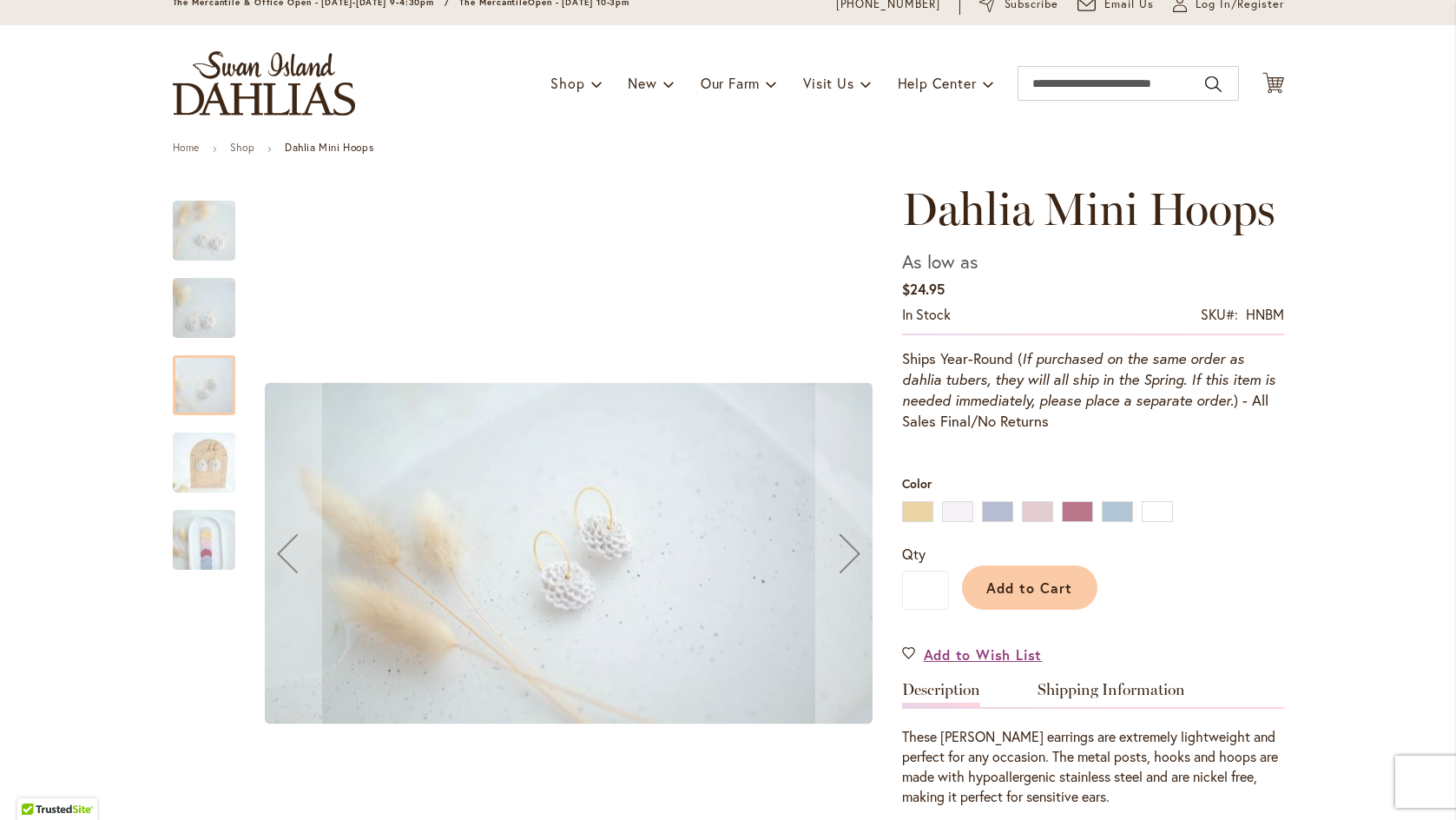
click at [211, 458] on img "Dahlia Mini Hoops" at bounding box center [203, 463] width 125 height 70
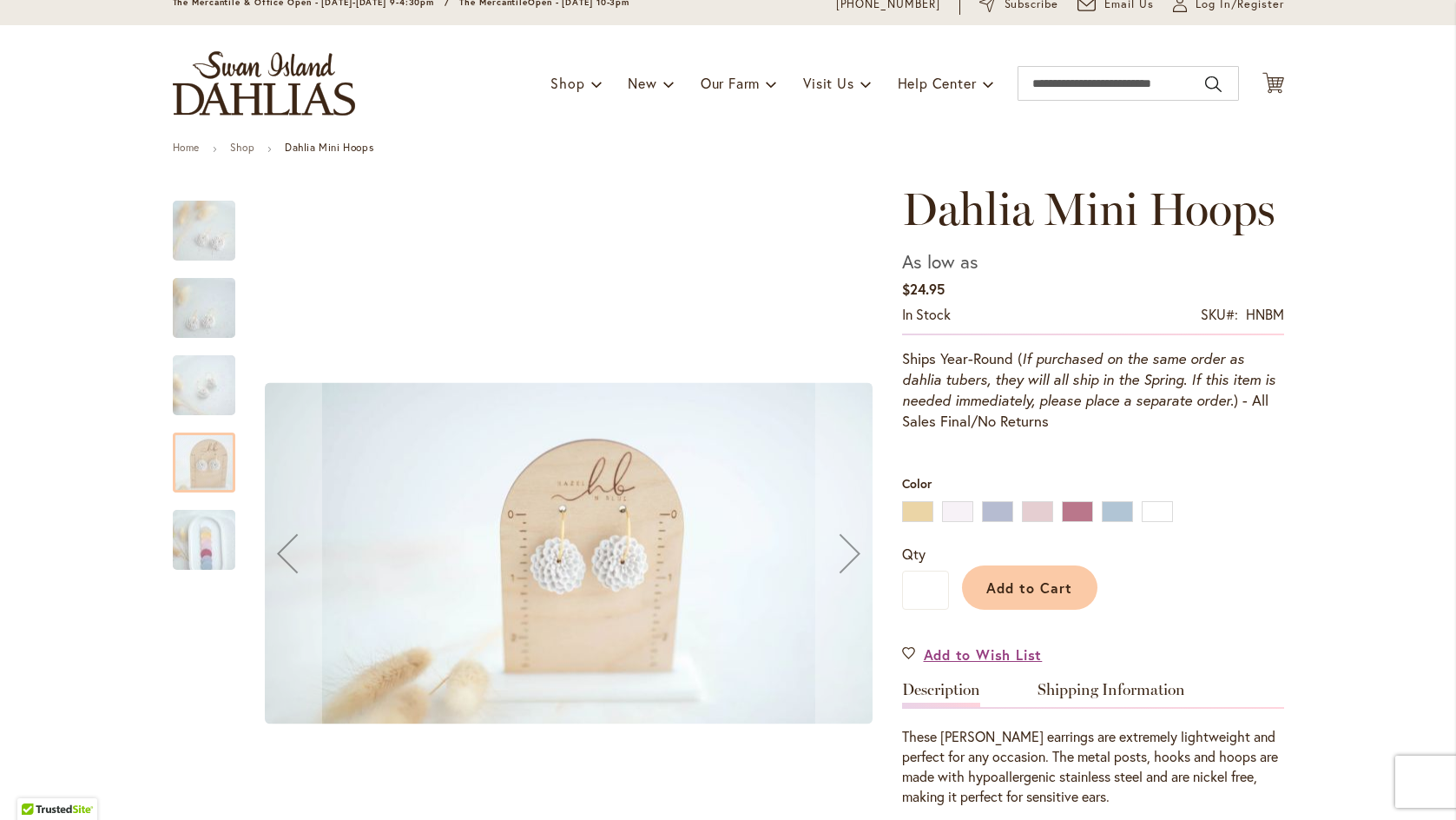
click at [201, 364] on img "Dahlia Mini Hoops" at bounding box center [203, 385] width 125 height 70
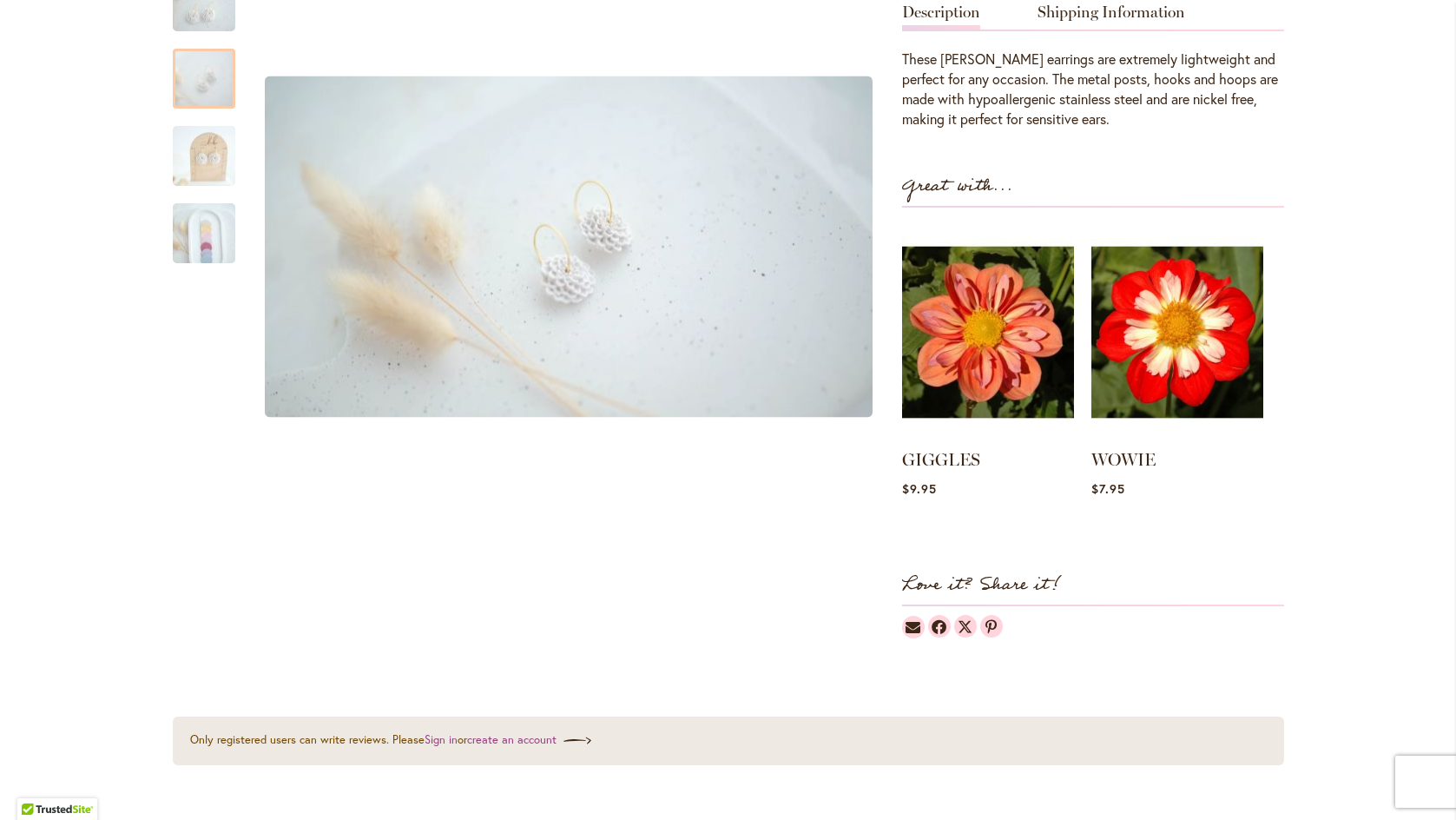
scroll to position [0, 0]
